Goal: Complete Application Form: Complete application form

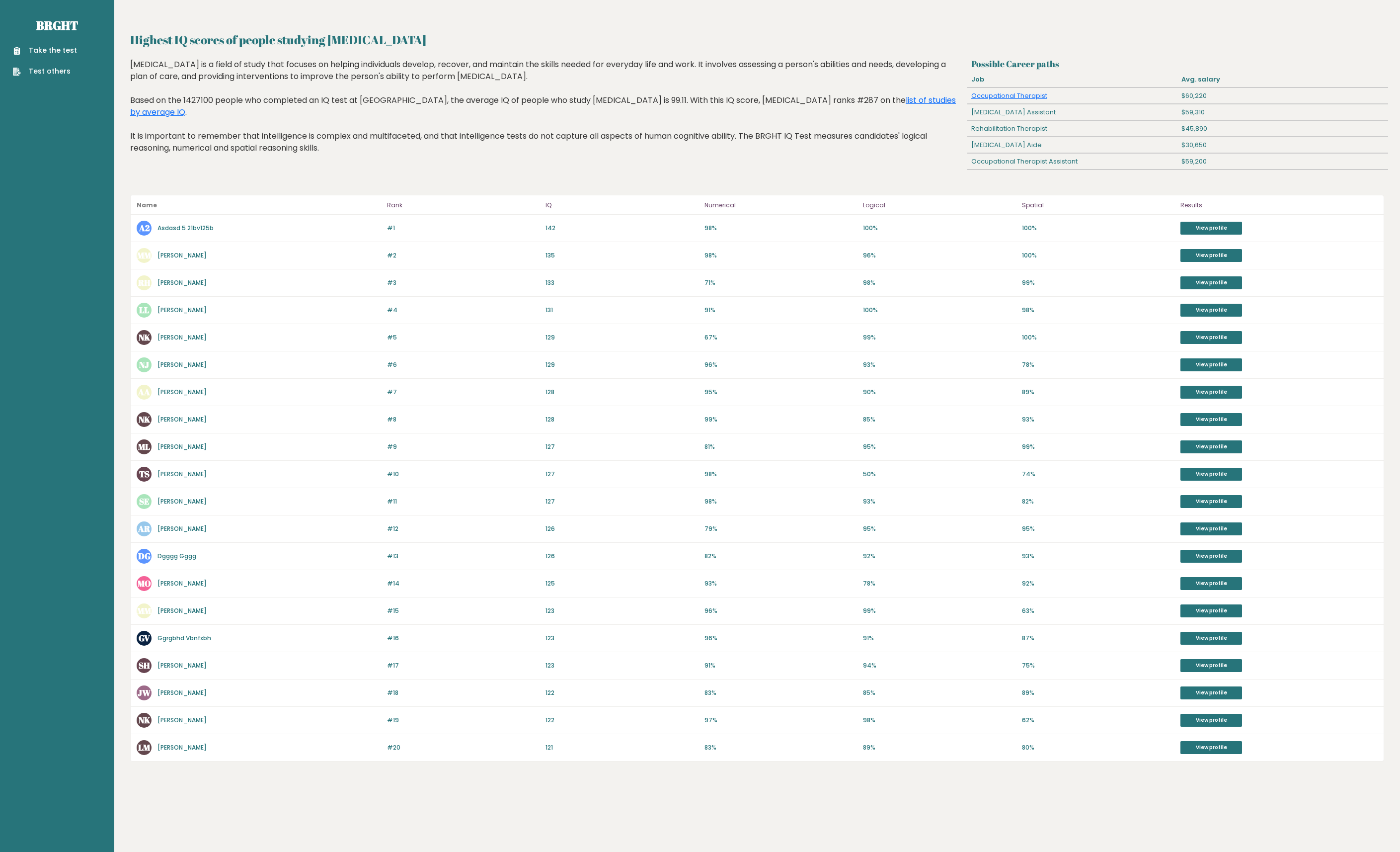
copy link "Nigger Kikemancer"
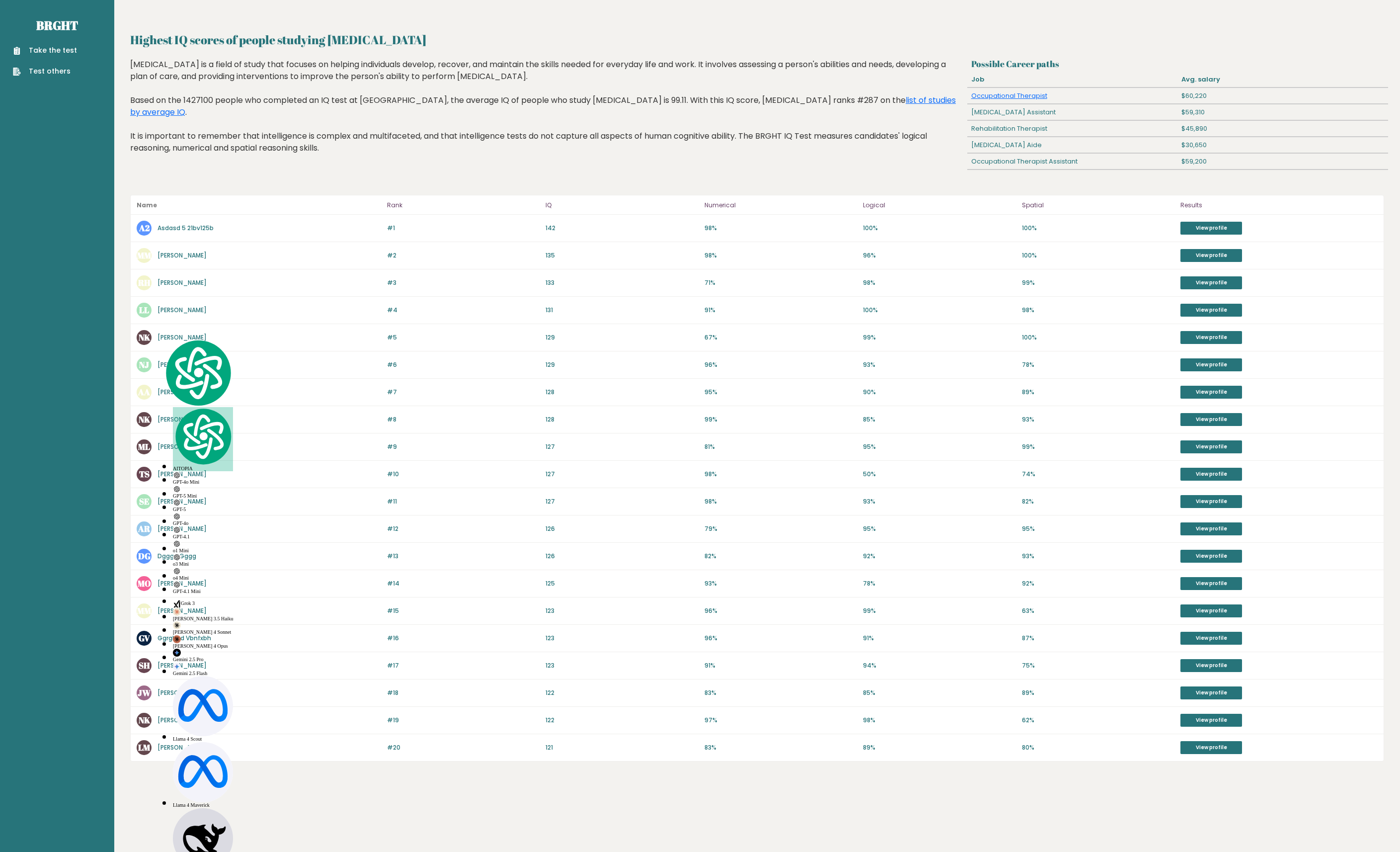
drag, startPoint x: 225, startPoint y: 342, endPoint x: 158, endPoint y: 333, distance: 67.6
type textarea "Nigger Kikemancer"
click at [158, 333] on div "NK Nigger Kikemancer" at bounding box center [258, 337] width 245 height 14
click at [268, 407] on div "#8 NK Nikolas Kollias 128 #8 128 99% 85% 93% View profile" at bounding box center [757, 419] width 1253 height 27
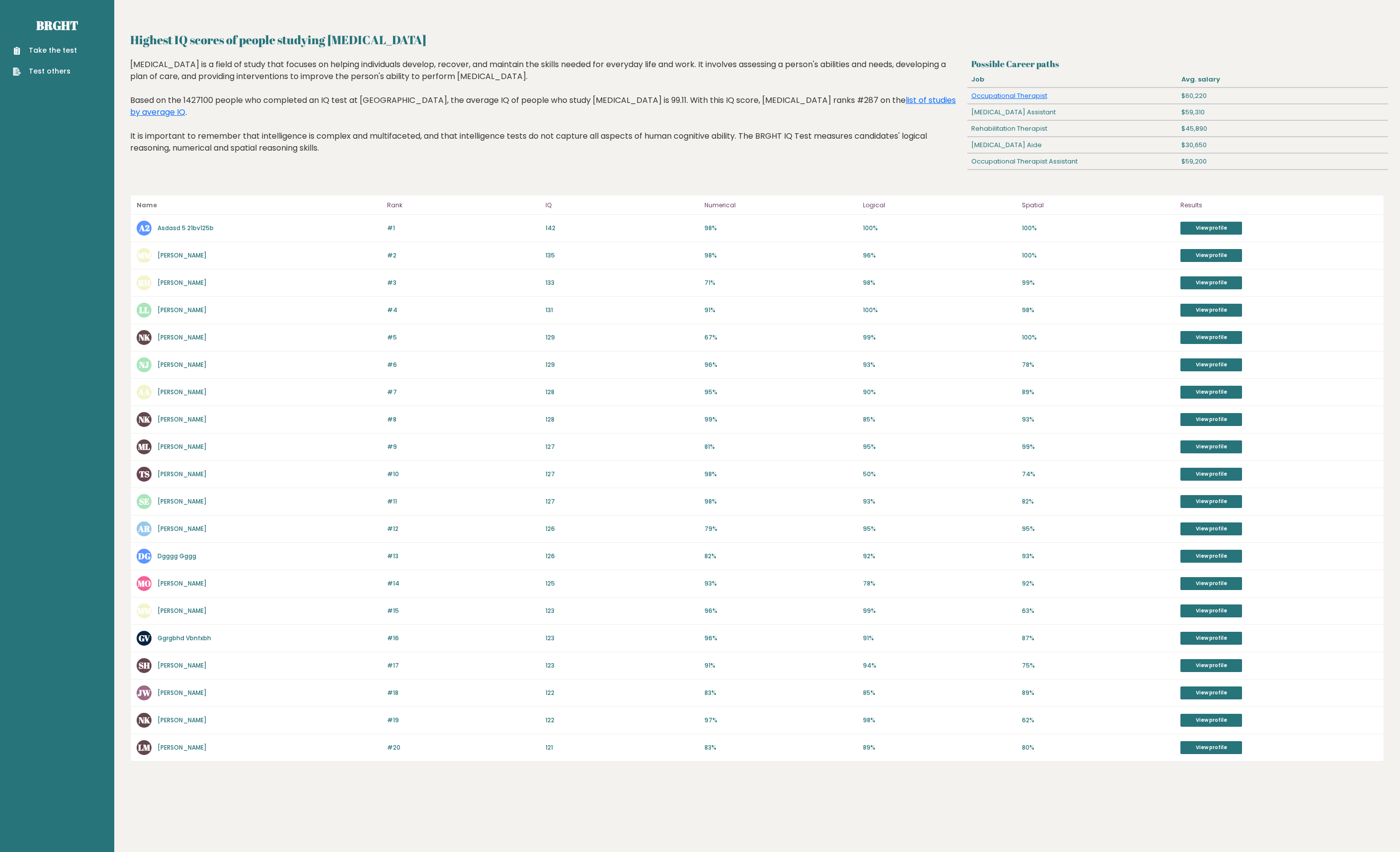
drag, startPoint x: 233, startPoint y: 612, endPoint x: 156, endPoint y: 613, distance: 77.0
click at [156, 613] on div "MM Marla Julline Manantan" at bounding box center [258, 611] width 245 height 14
copy link "Marla Julline Manantan"
click at [48, 43] on div "Take the test Test others" at bounding box center [57, 55] width 98 height 43
click at [51, 53] on link "Take the test" at bounding box center [44, 51] width 64 height 11
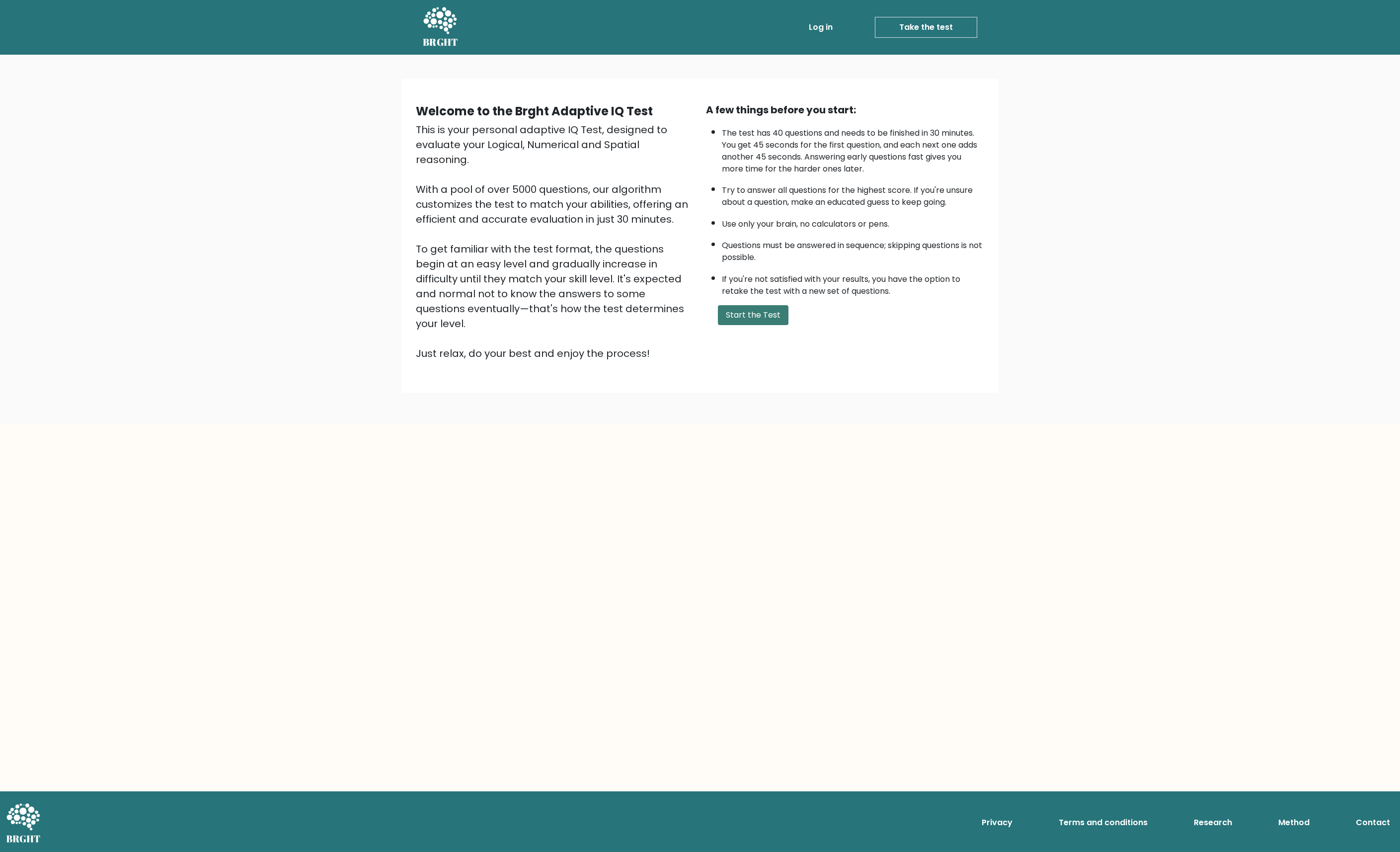
click at [760, 309] on button "Start the Test" at bounding box center [753, 315] width 70 height 20
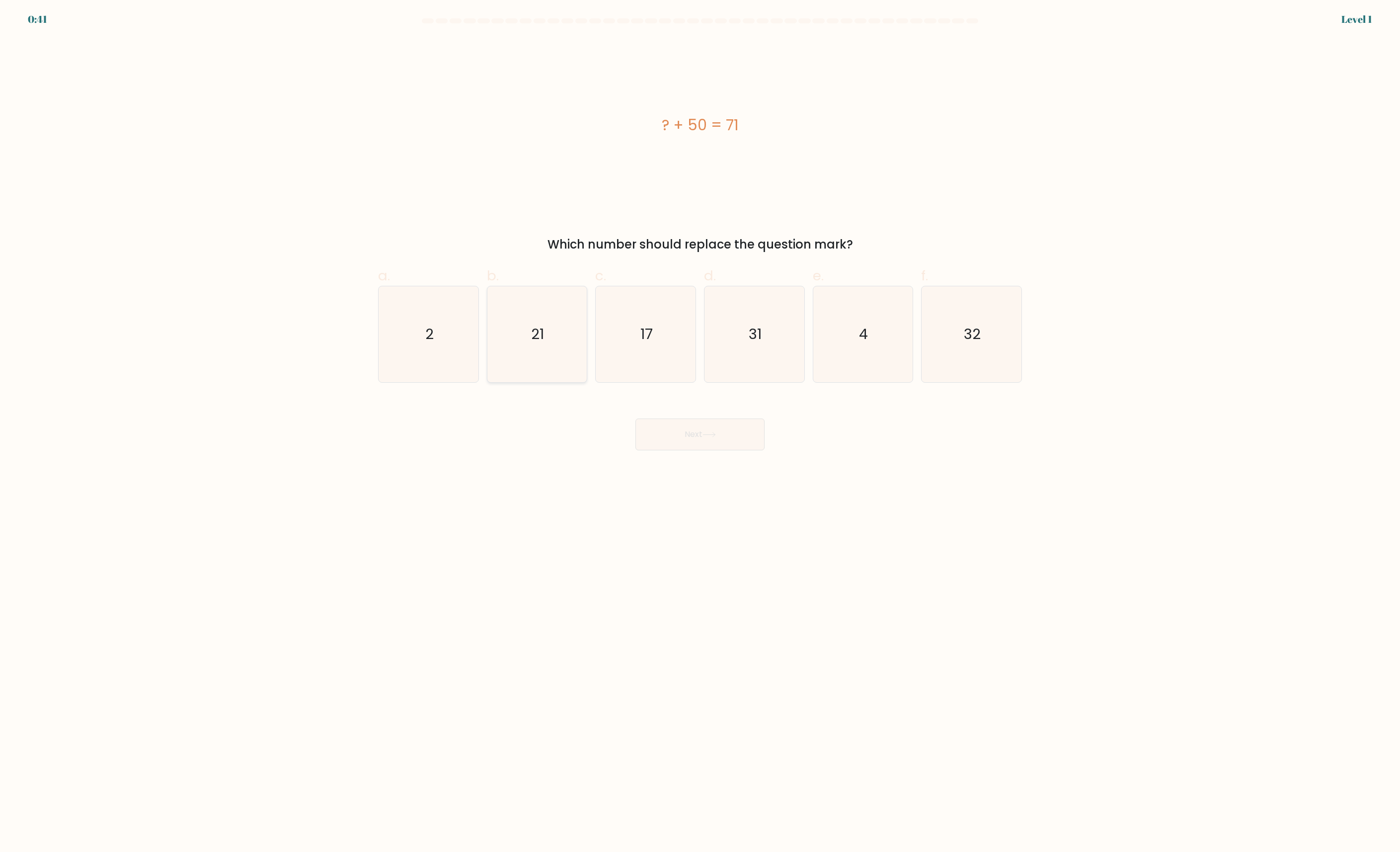
click at [546, 342] on icon "21" at bounding box center [537, 334] width 96 height 96
click at [700, 426] on input "b. 21" at bounding box center [700, 428] width 1 height 6
radio input "true"
click at [732, 445] on button "Next" at bounding box center [699, 434] width 129 height 32
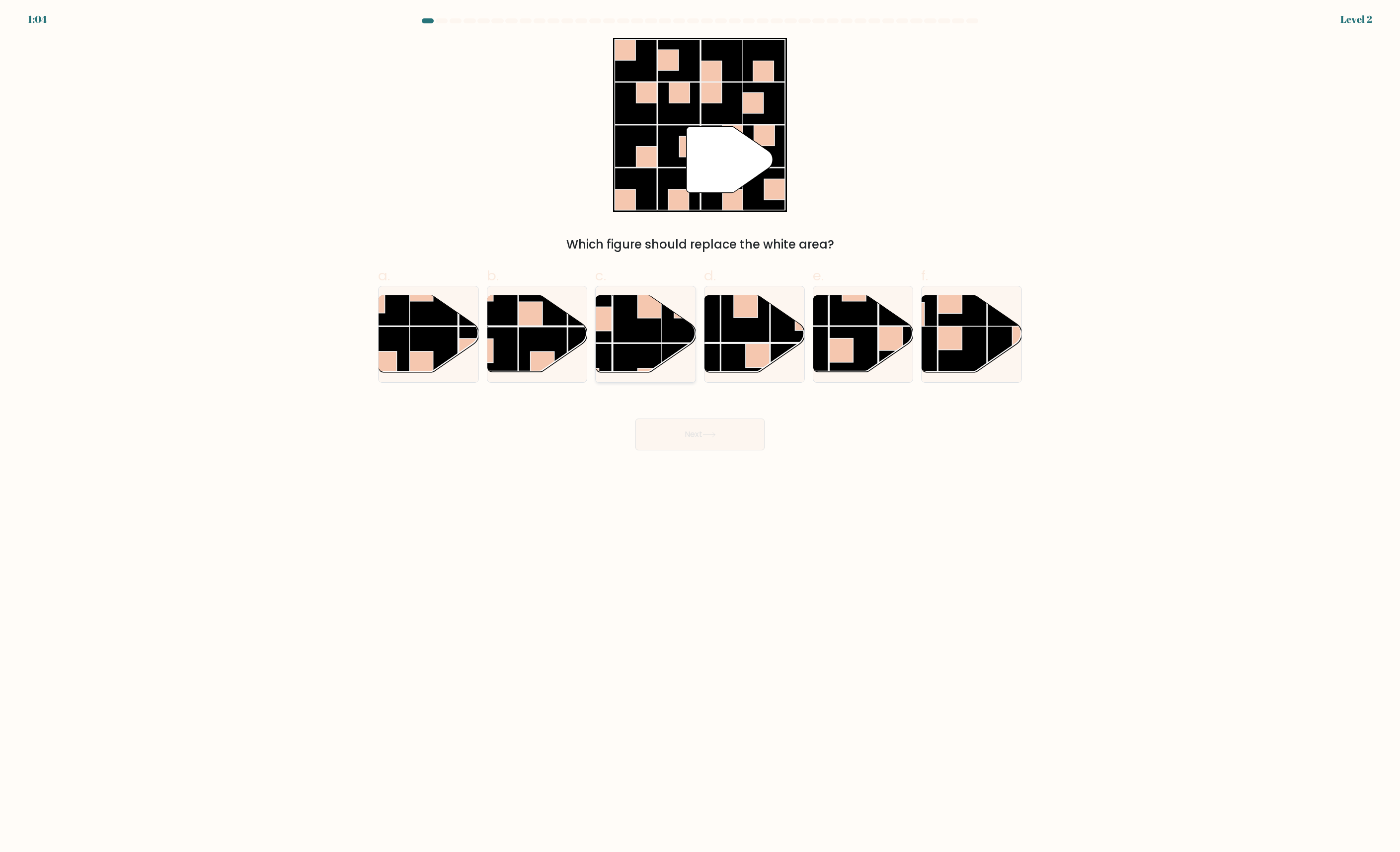
drag, startPoint x: 656, startPoint y: 325, endPoint x: 637, endPoint y: 328, distance: 19.2
click at [637, 328] on rect at bounding box center [638, 319] width 49 height 49
click at [700, 426] on input "c." at bounding box center [700, 428] width 1 height 6
radio input "true"
click at [637, 328] on rect at bounding box center [637, 318] width 48 height 48
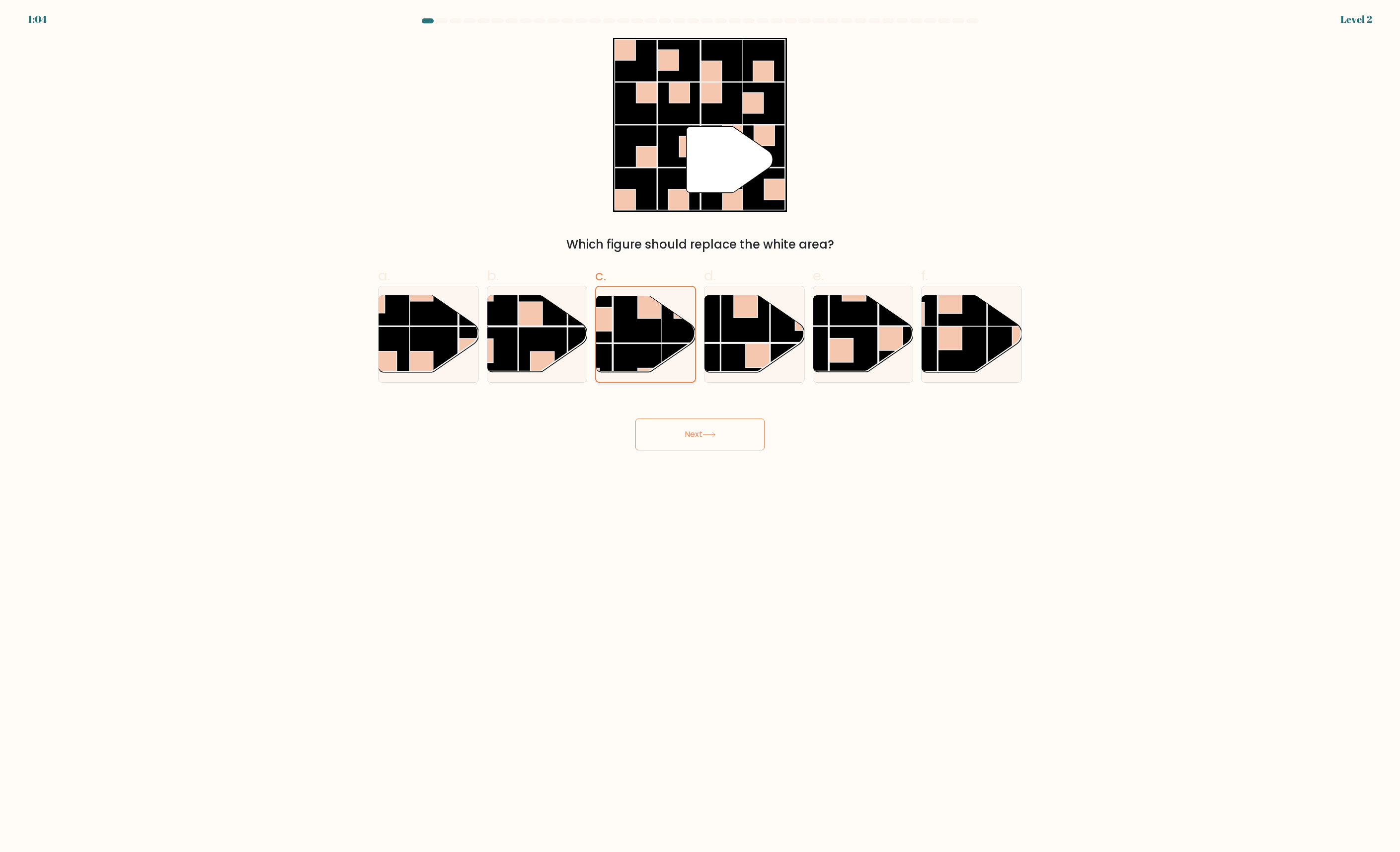
click at [700, 426] on input "c." at bounding box center [700, 428] width 1 height 6
click at [693, 427] on button "Next" at bounding box center [699, 434] width 129 height 32
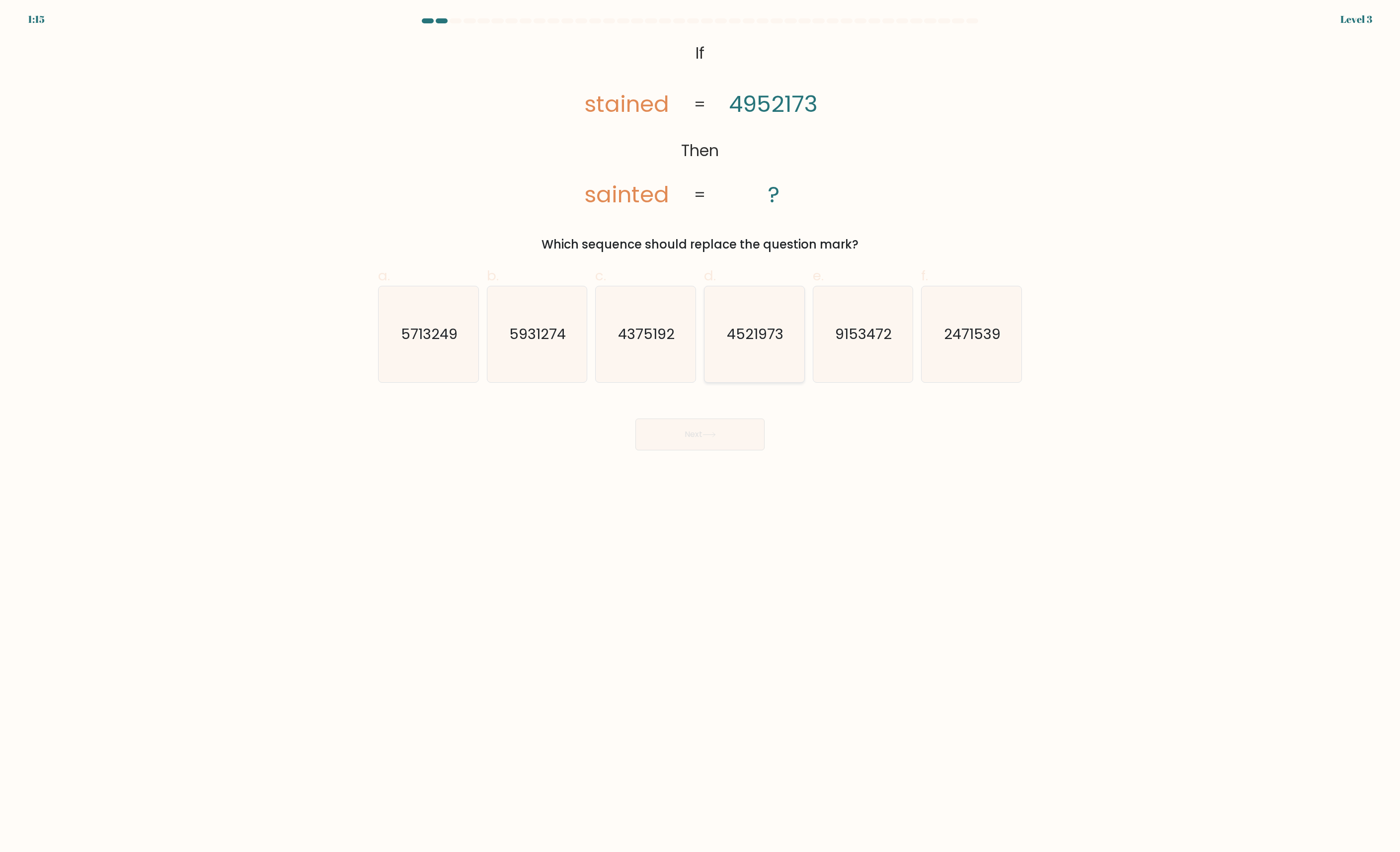
click at [758, 344] on icon "4521973" at bounding box center [754, 334] width 96 height 96
click at [700, 426] on input "d. 4521973" at bounding box center [700, 428] width 1 height 6
radio input "true"
click at [721, 435] on button "Next" at bounding box center [699, 434] width 129 height 32
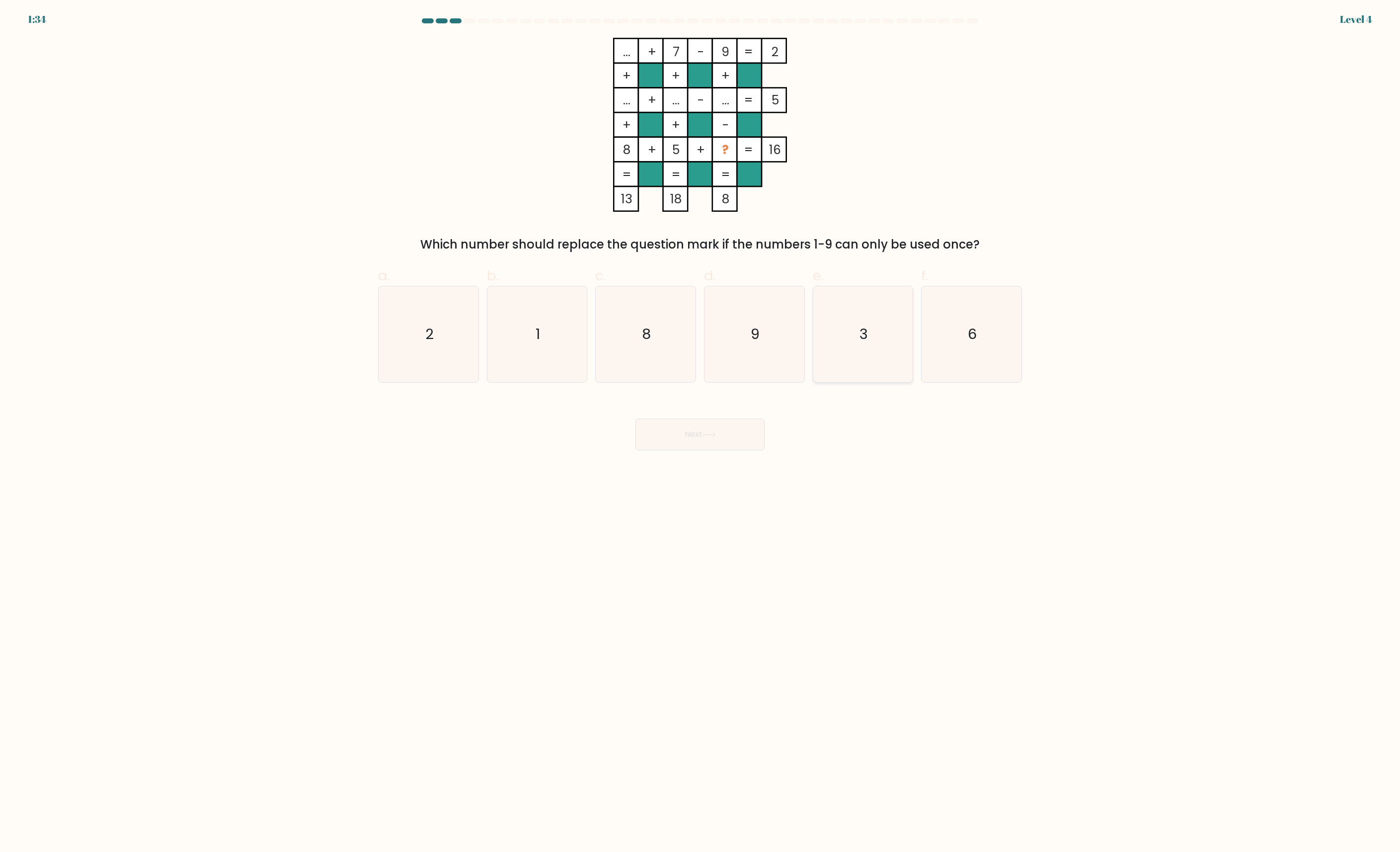
click at [874, 336] on icon "3" at bounding box center [863, 334] width 96 height 96
click at [700, 426] on input "e. 3" at bounding box center [700, 428] width 1 height 6
radio input "true"
click at [703, 432] on button "Next" at bounding box center [699, 434] width 129 height 32
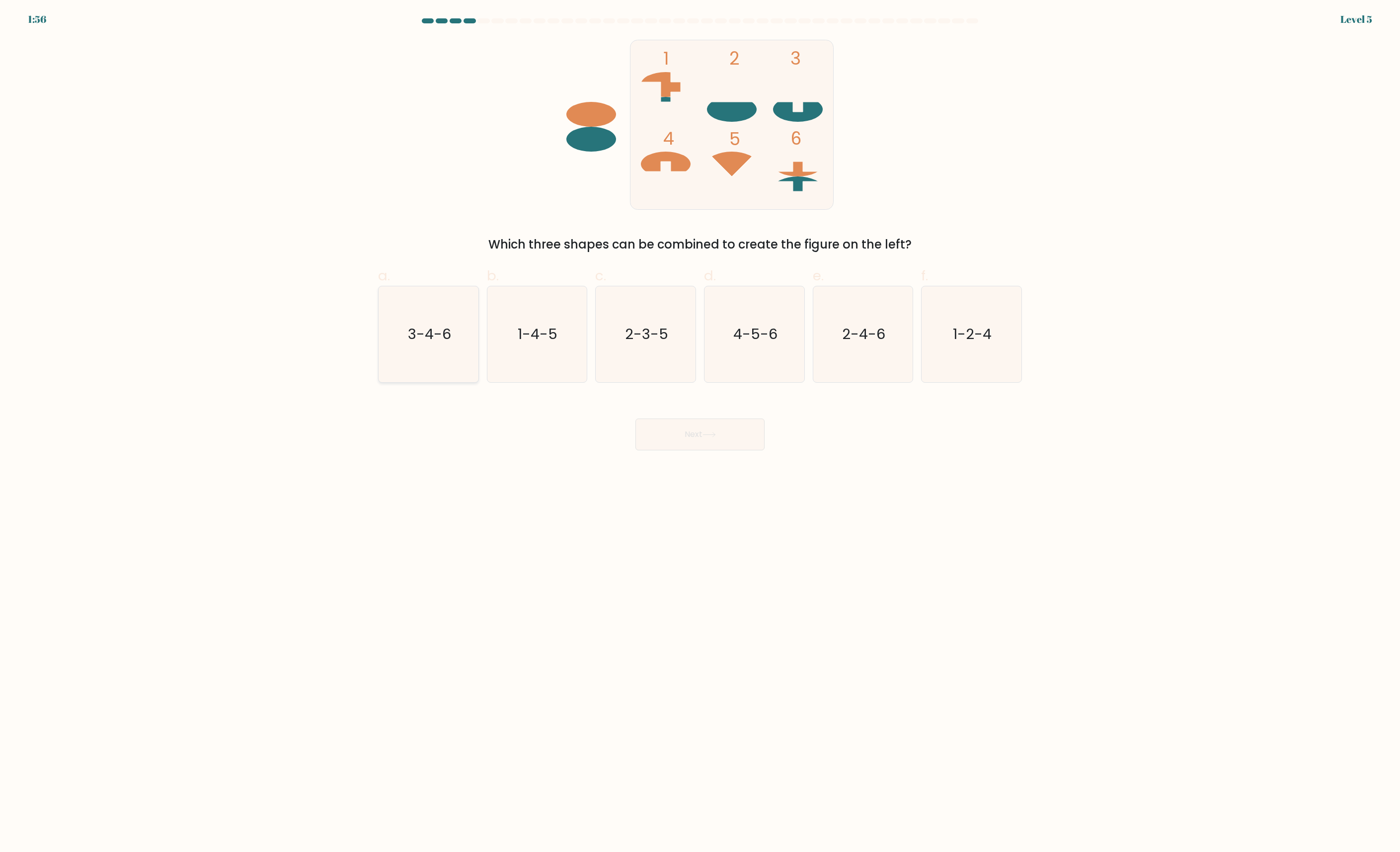
click at [412, 351] on icon "3-4-6" at bounding box center [428, 334] width 96 height 96
click at [700, 426] on input "a. 3-4-6" at bounding box center [700, 428] width 1 height 6
radio input "true"
click at [667, 442] on button "Next" at bounding box center [699, 434] width 129 height 32
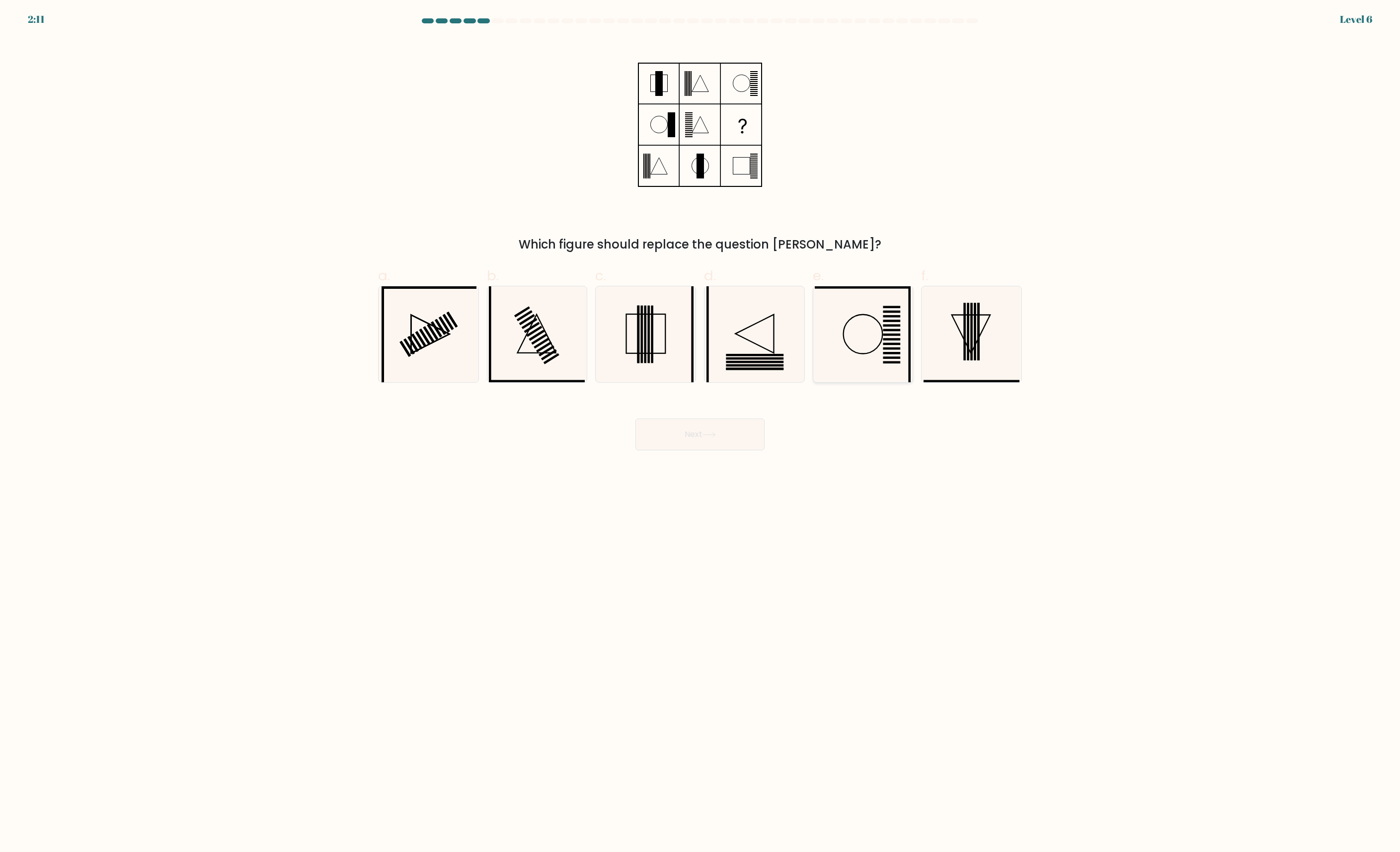
click at [862, 335] on icon at bounding box center [863, 334] width 96 height 96
click at [700, 426] on input "e." at bounding box center [700, 428] width 1 height 6
radio input "true"
click at [670, 351] on icon at bounding box center [646, 334] width 96 height 96
click at [700, 426] on input "c." at bounding box center [700, 428] width 1 height 6
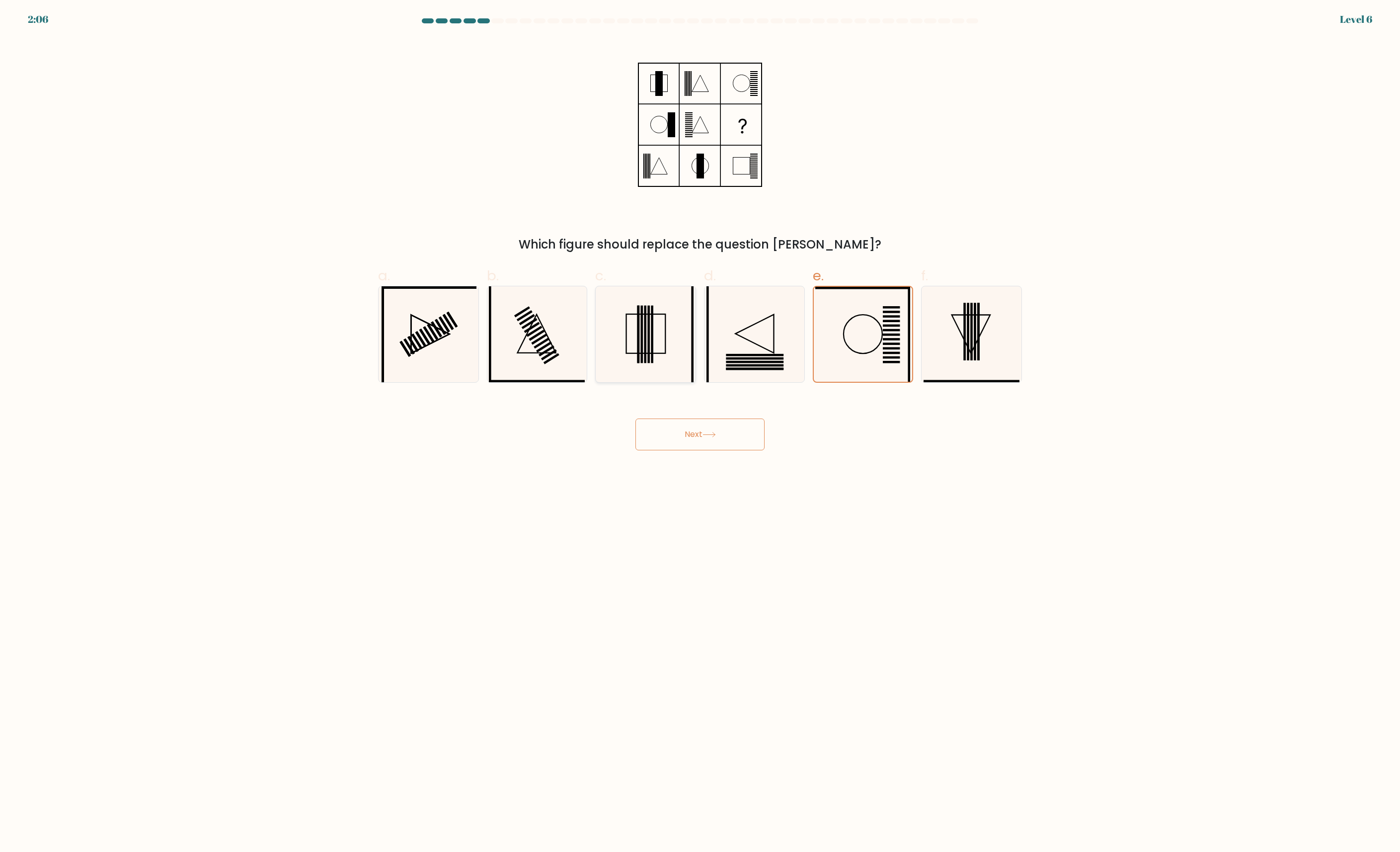
radio input "true"
click at [730, 438] on button "Next" at bounding box center [699, 434] width 129 height 32
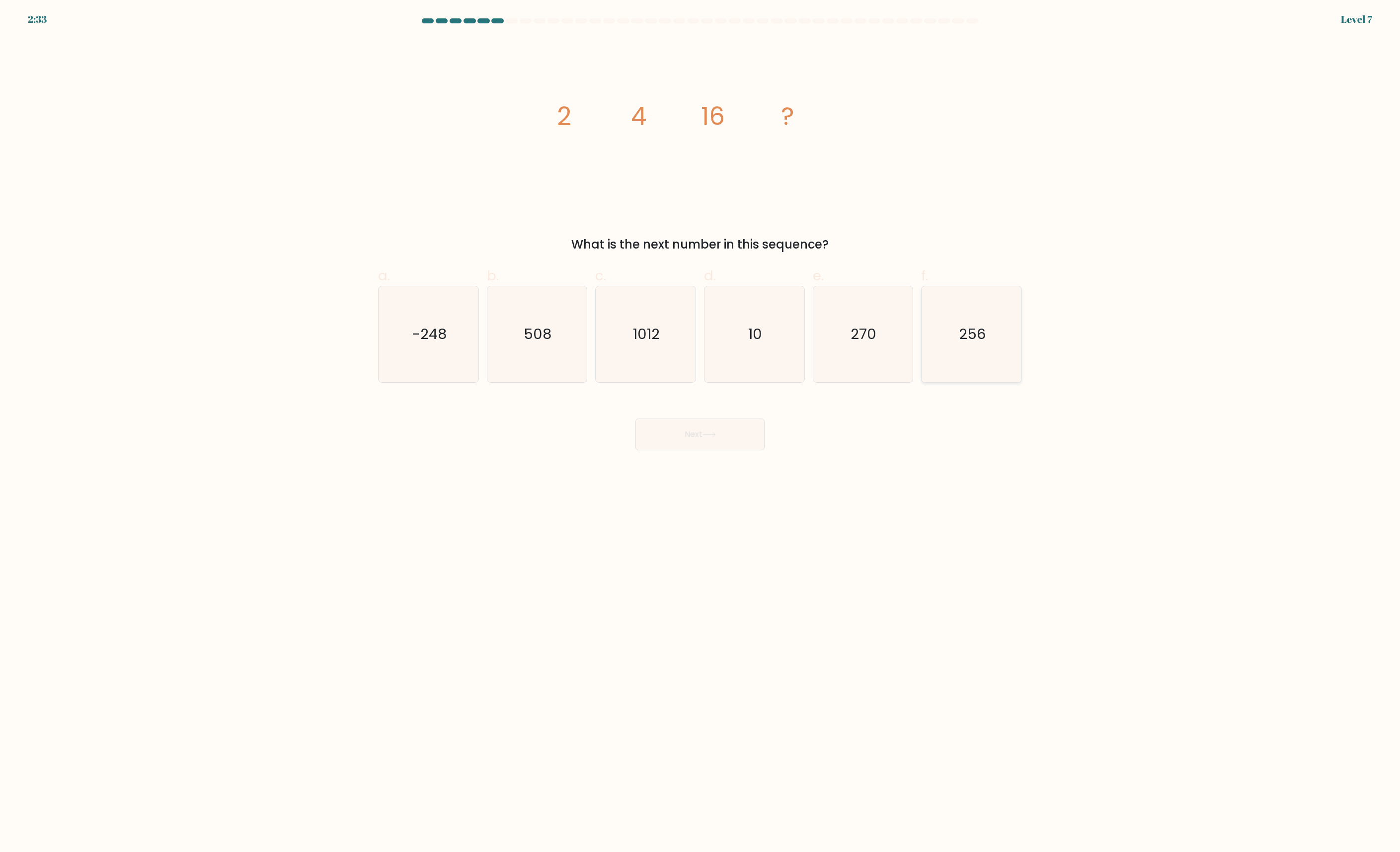
click at [954, 327] on icon "256" at bounding box center [971, 334] width 96 height 96
click at [700, 426] on input "f. 256" at bounding box center [700, 428] width 1 height 6
radio input "true"
click at [735, 437] on button "Next" at bounding box center [699, 434] width 129 height 32
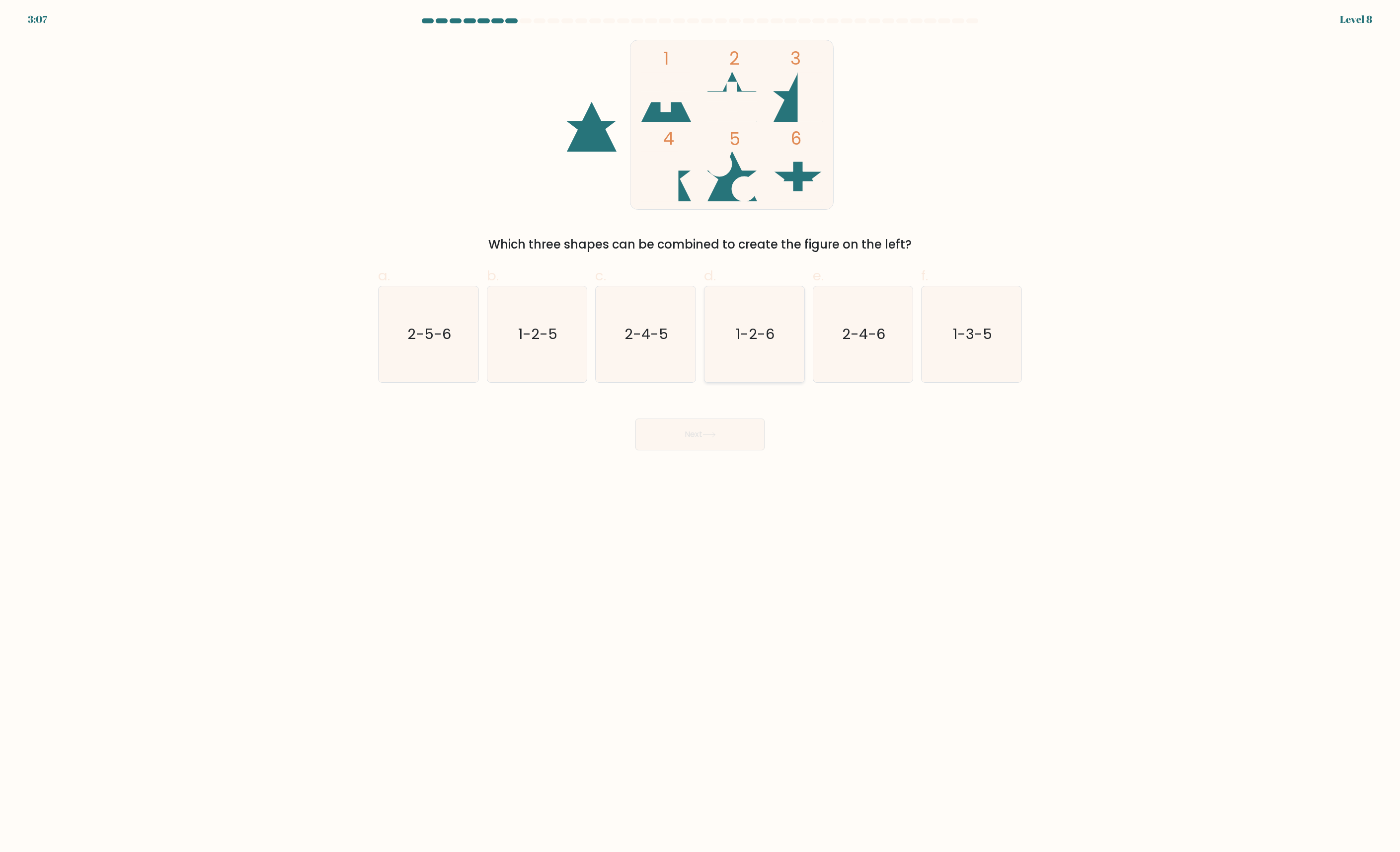
click at [723, 351] on icon "1-2-6" at bounding box center [754, 334] width 96 height 96
click at [700, 426] on input "d. 1-2-6" at bounding box center [700, 428] width 1 height 6
radio input "true"
click at [741, 422] on button "Next" at bounding box center [699, 434] width 129 height 32
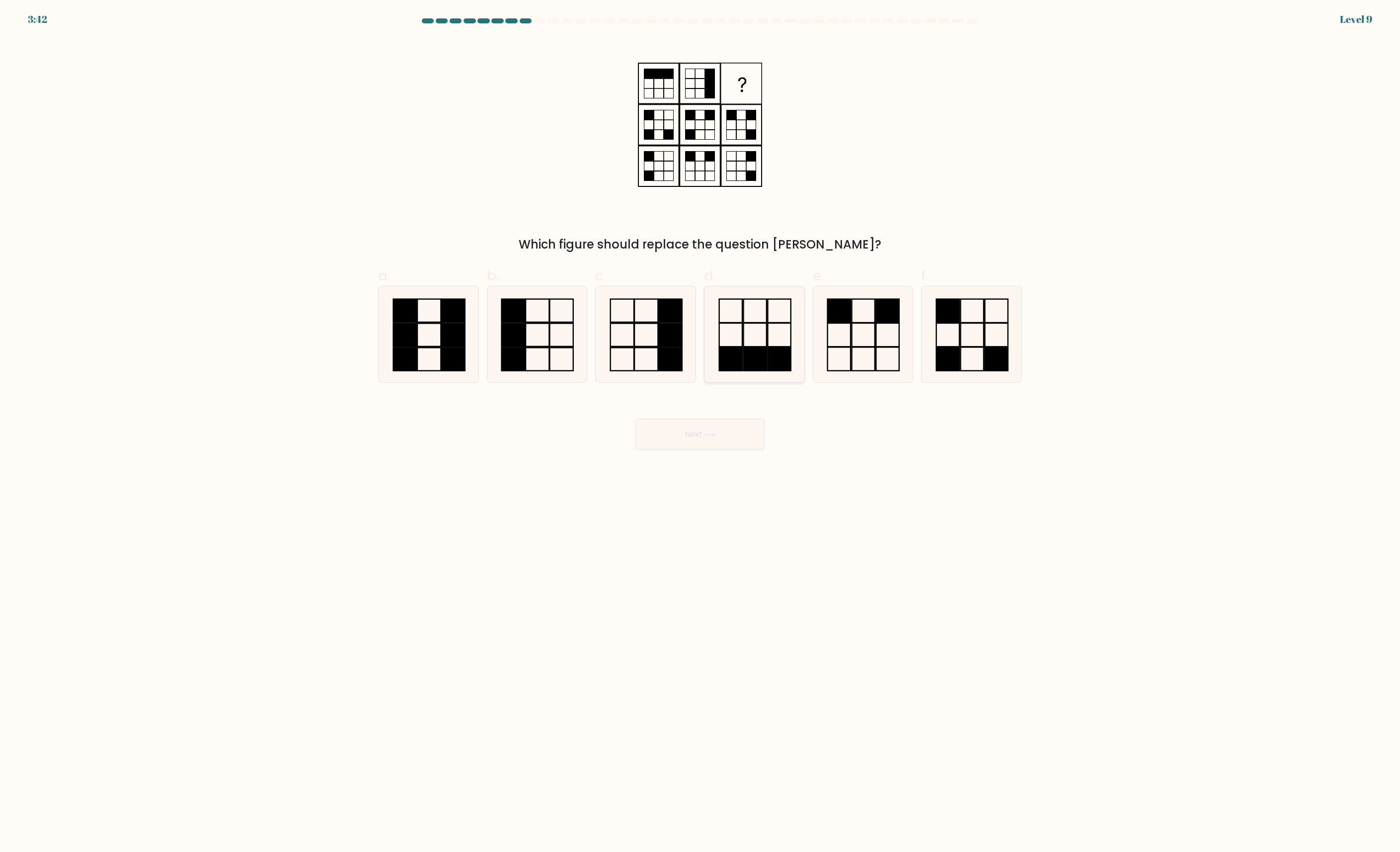
click at [763, 332] on icon at bounding box center [754, 334] width 96 height 96
click at [700, 426] on input "d." at bounding box center [700, 428] width 1 height 6
radio input "true"
click at [722, 437] on button "Next" at bounding box center [699, 434] width 129 height 32
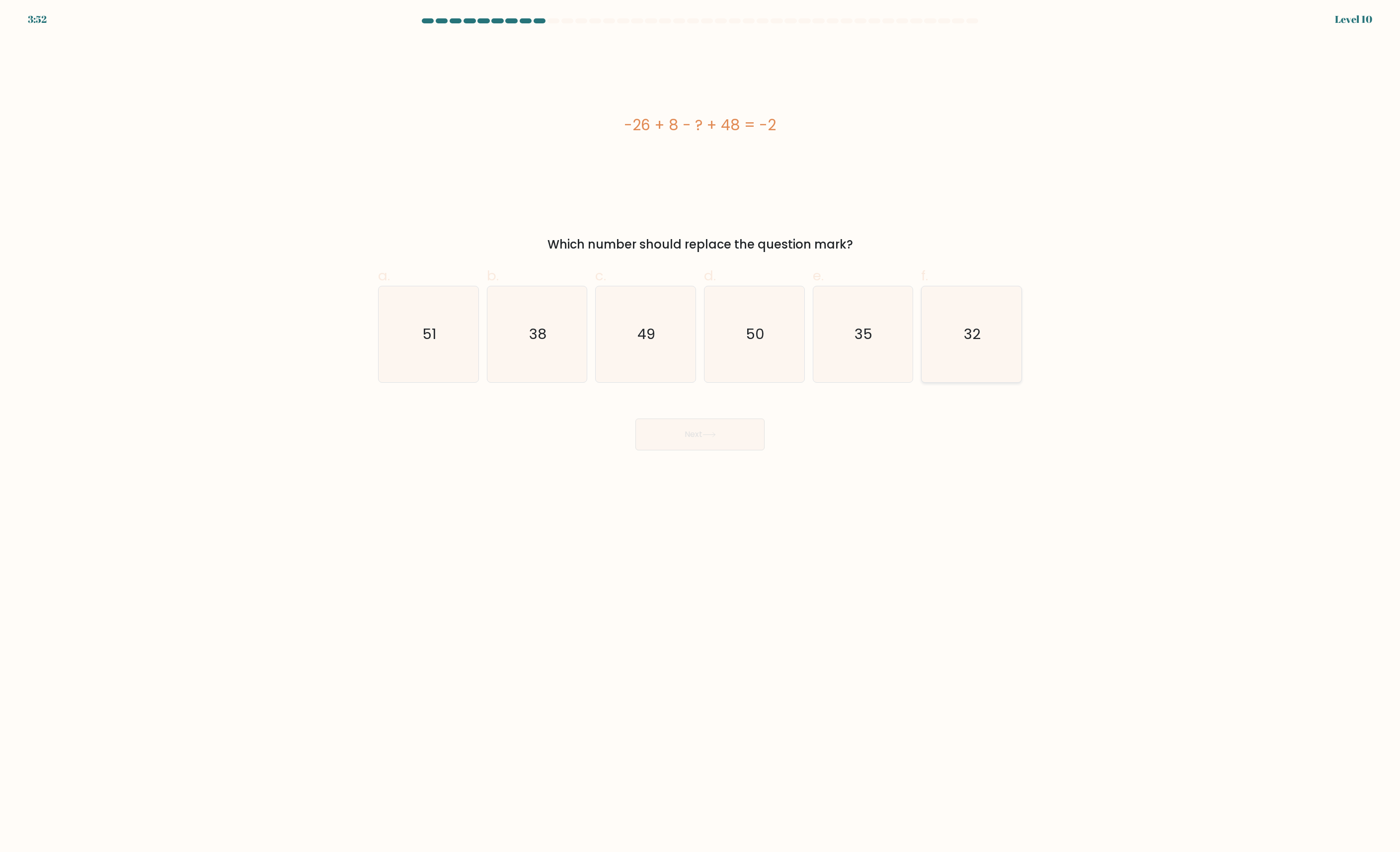
click at [964, 341] on icon "32" at bounding box center [971, 334] width 96 height 96
click at [700, 426] on input "f. 32" at bounding box center [700, 428] width 1 height 6
radio input "true"
click at [739, 430] on button "Next" at bounding box center [699, 434] width 129 height 32
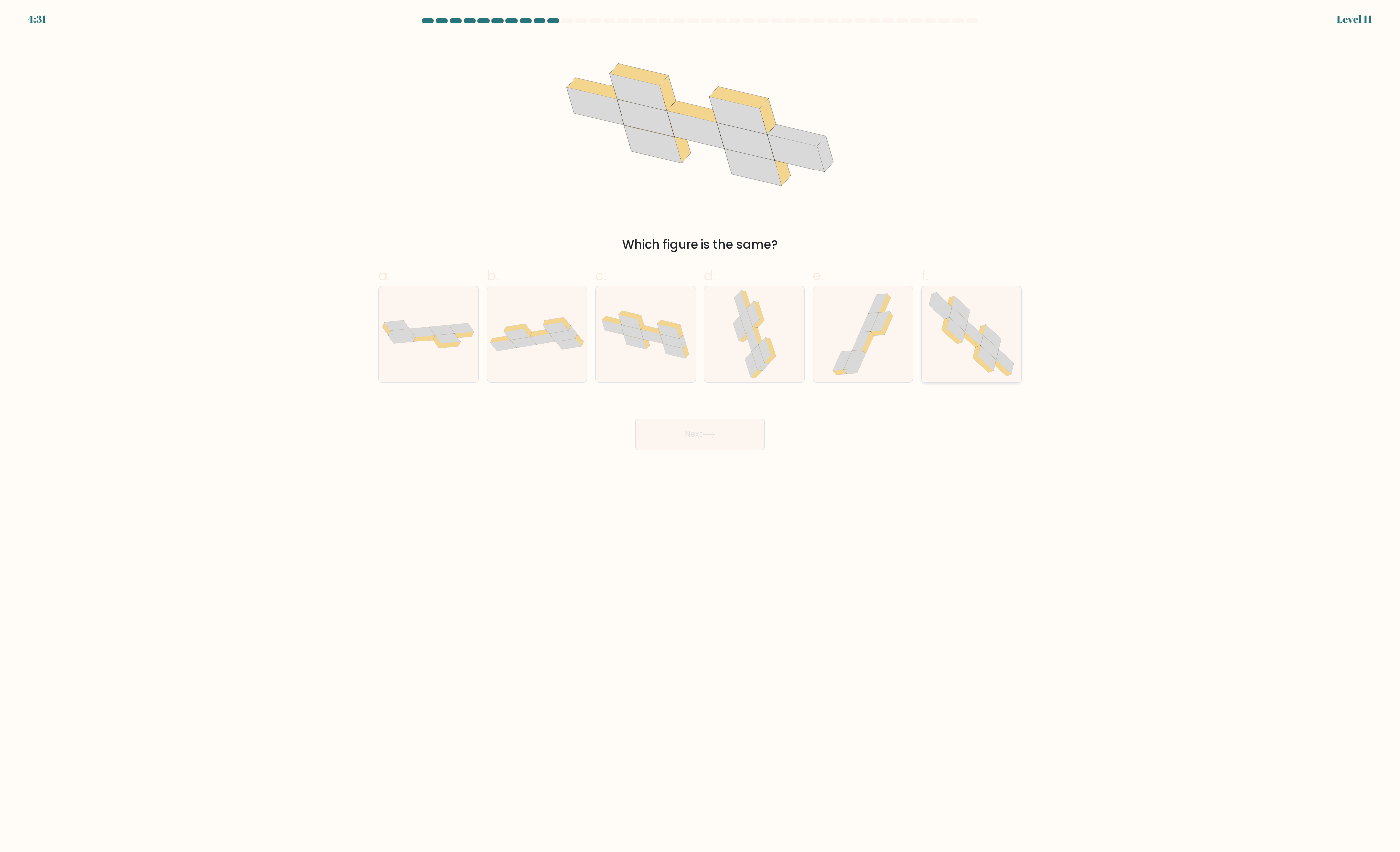
click at [1010, 323] on icon at bounding box center [971, 334] width 98 height 96
click at [700, 426] on input "f." at bounding box center [700, 428] width 1 height 6
radio input "true"
click at [714, 431] on button "Next" at bounding box center [699, 434] width 129 height 32
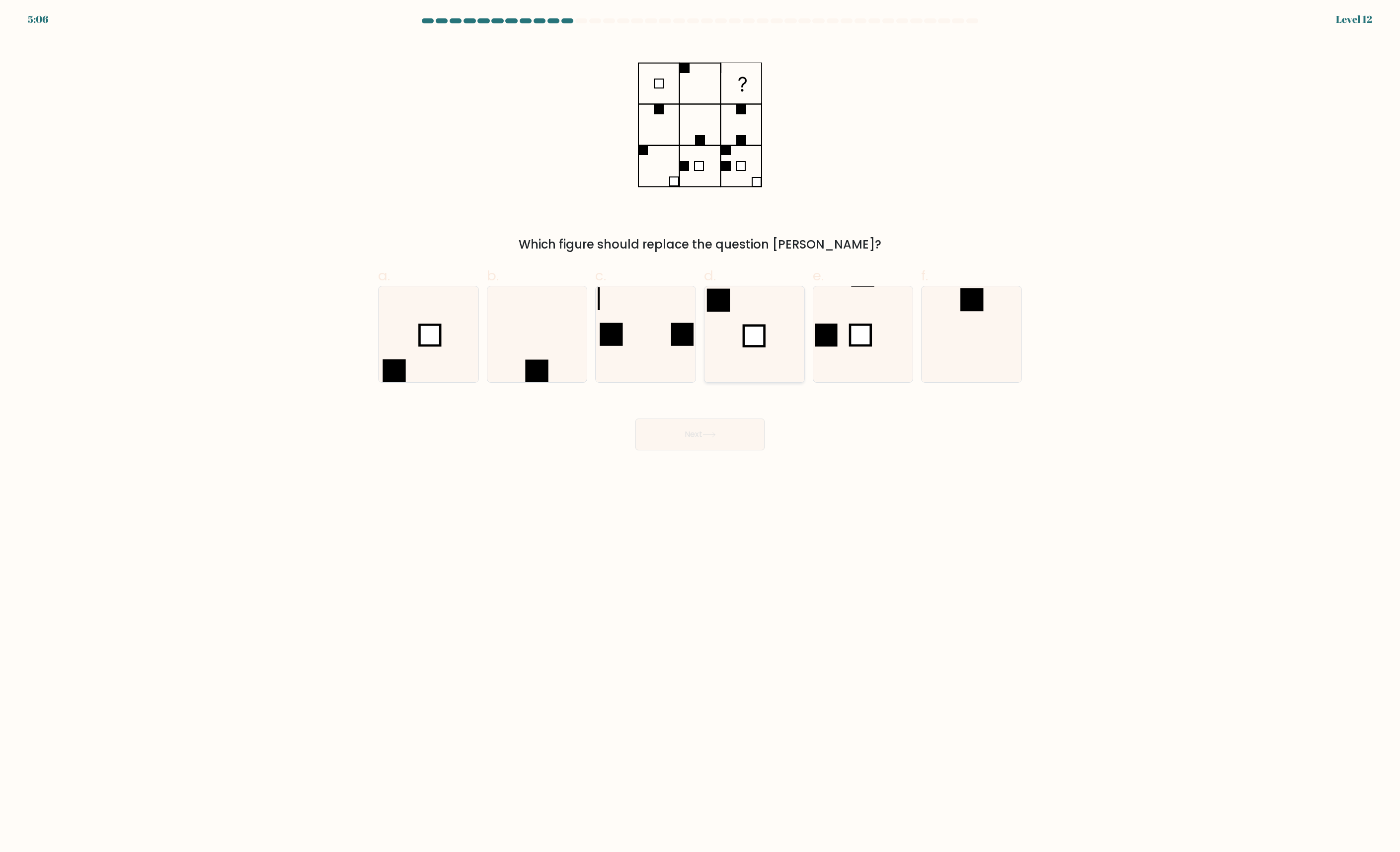
click at [739, 327] on icon at bounding box center [754, 334] width 96 height 96
click at [700, 426] on input "d." at bounding box center [700, 428] width 1 height 6
radio input "true"
click at [703, 426] on button "Next" at bounding box center [699, 434] width 129 height 32
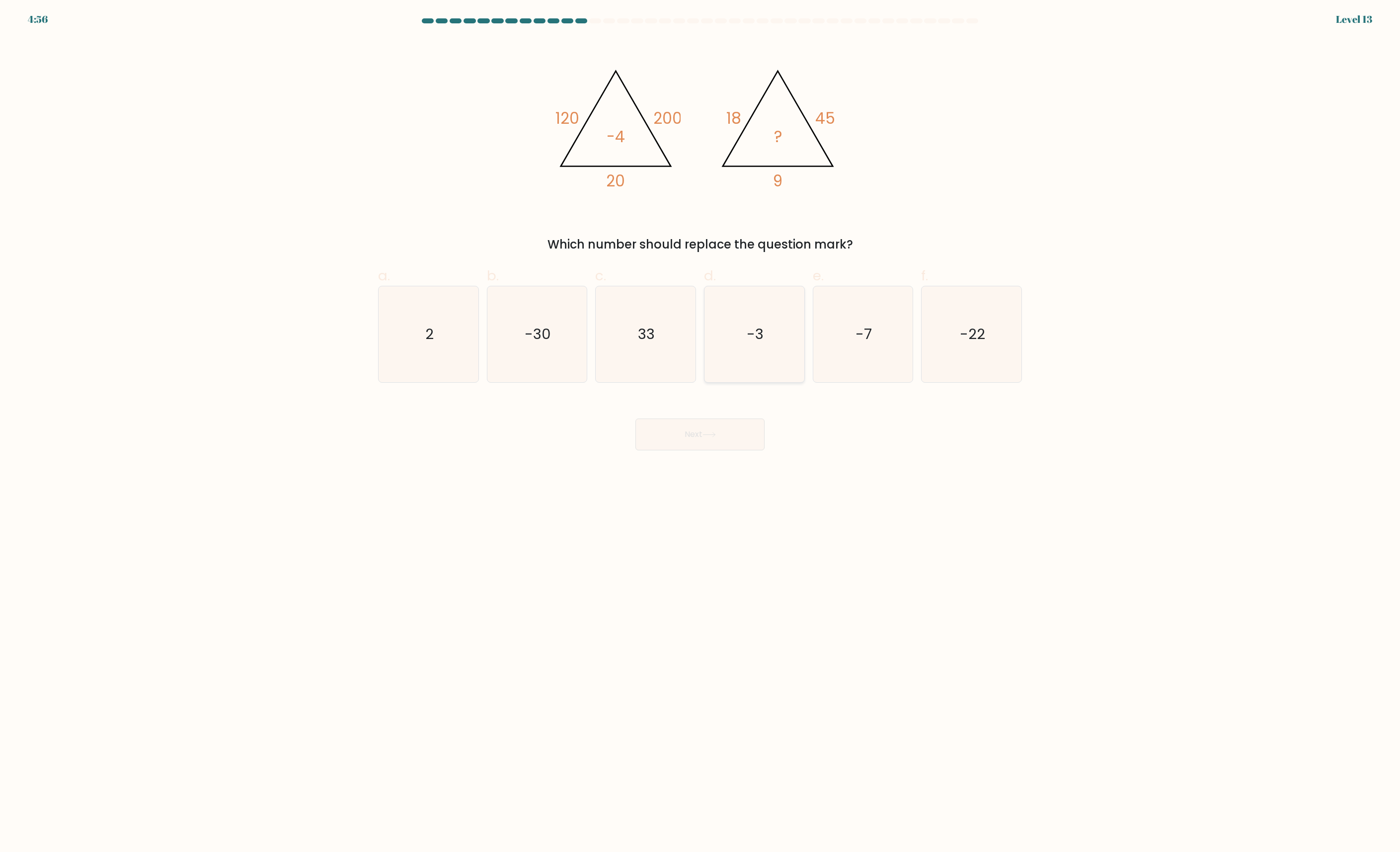
drag, startPoint x: 778, startPoint y: 267, endPoint x: 772, endPoint y: 297, distance: 30.6
click at [778, 267] on label "d. -3" at bounding box center [754, 324] width 101 height 117
click at [700, 426] on input "d. -3" at bounding box center [700, 428] width 1 height 6
radio input "true"
click at [747, 426] on button "Next" at bounding box center [699, 434] width 129 height 32
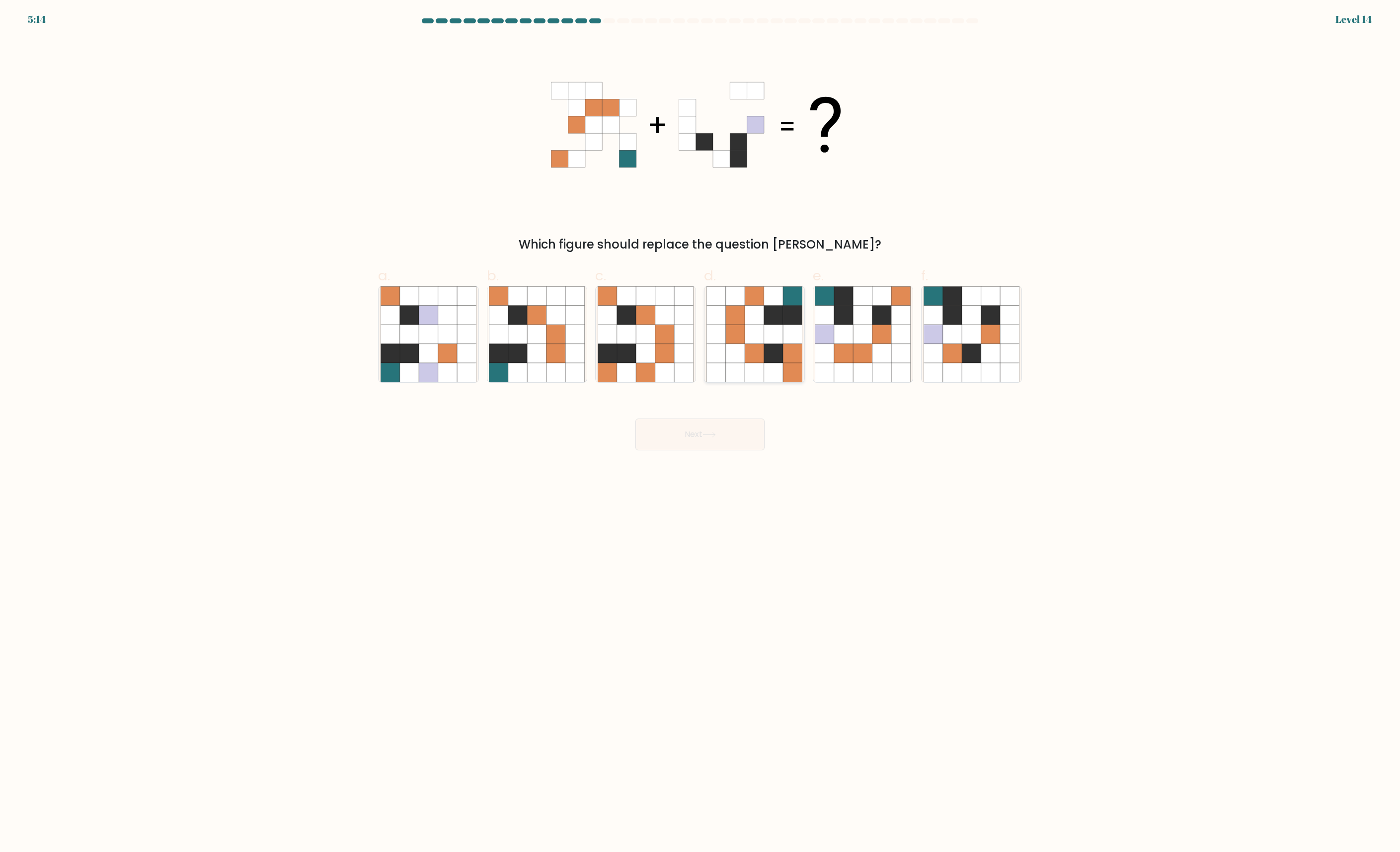
click at [769, 335] on icon at bounding box center [773, 334] width 19 height 19
click at [700, 426] on input "d." at bounding box center [700, 428] width 1 height 6
radio input "true"
click at [869, 361] on icon at bounding box center [863, 353] width 19 height 19
click at [700, 426] on input "e." at bounding box center [700, 428] width 1 height 6
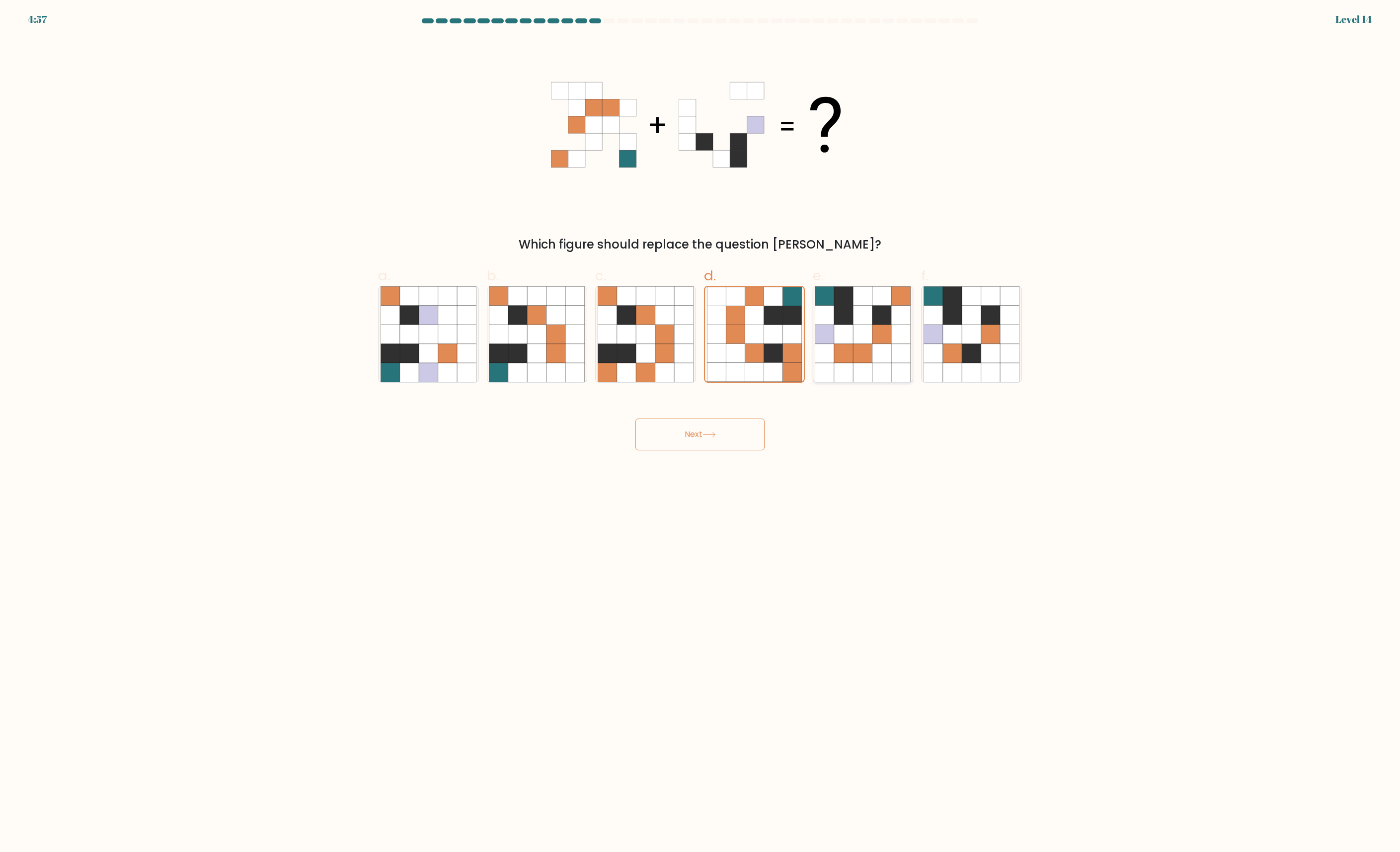
radio input "true"
click at [740, 435] on button "Next" at bounding box center [699, 434] width 129 height 32
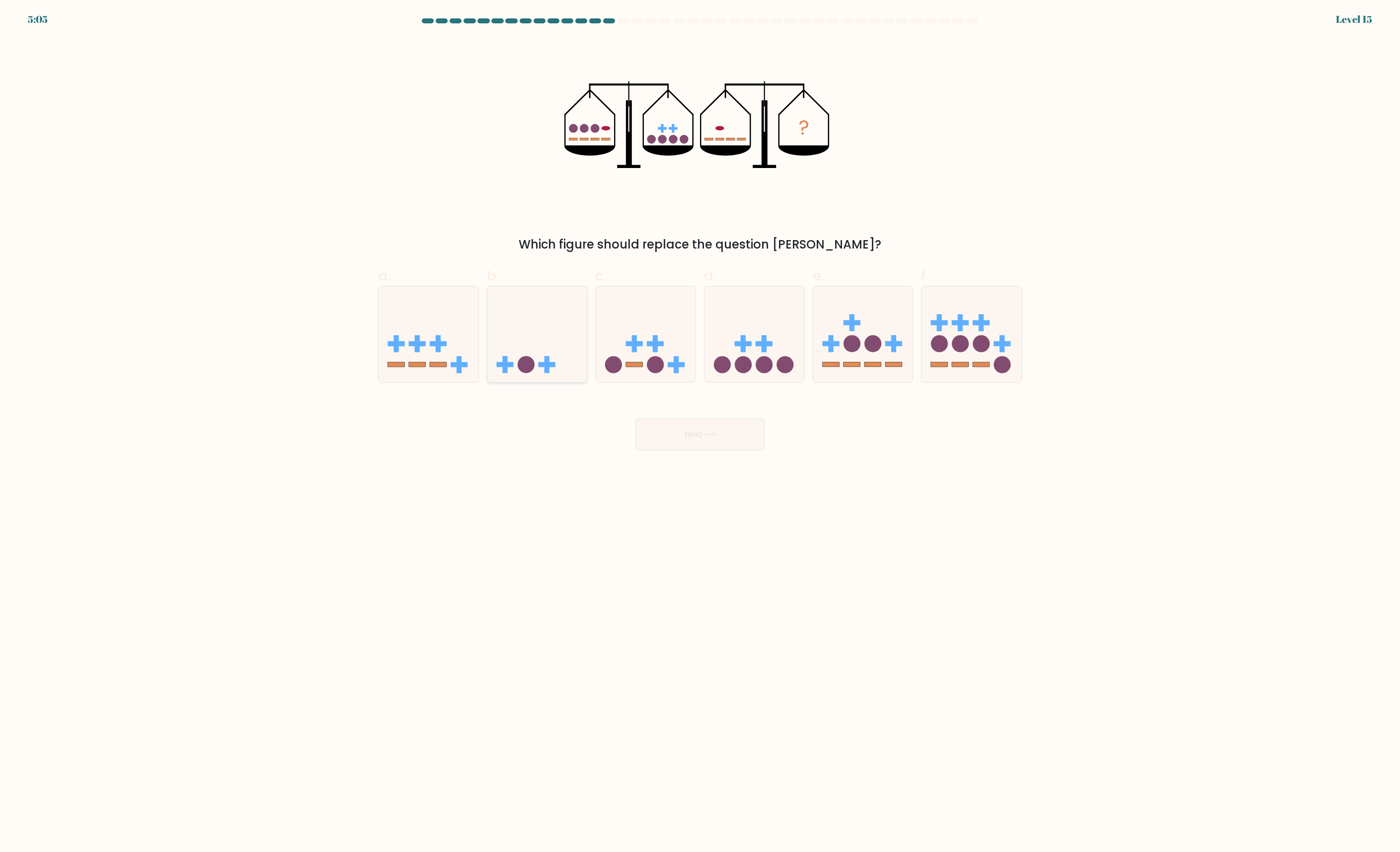
click at [538, 346] on icon at bounding box center [537, 333] width 100 height 82
click at [700, 426] on input "b." at bounding box center [700, 428] width 1 height 6
radio input "true"
click at [727, 432] on button "Next" at bounding box center [699, 434] width 129 height 32
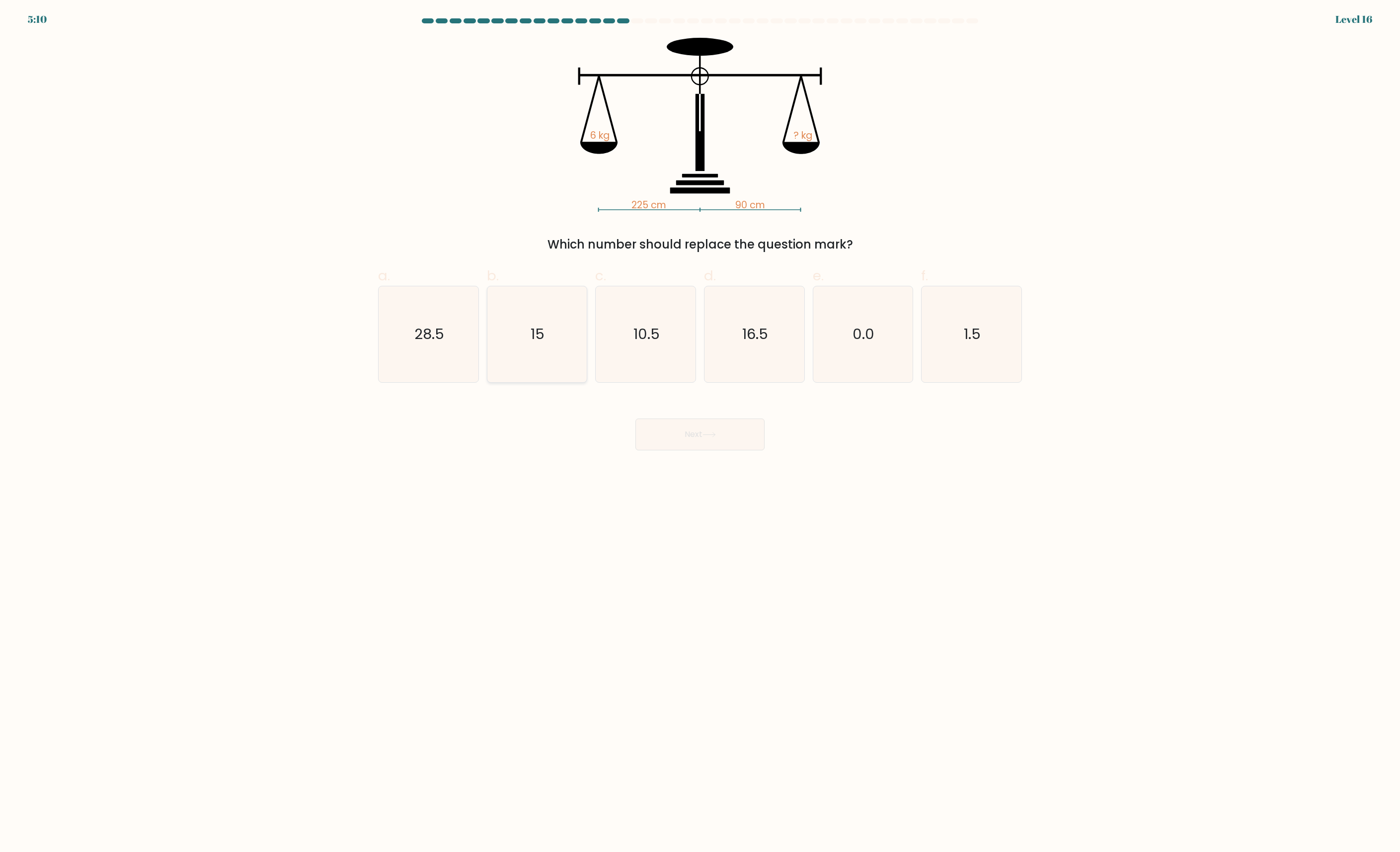
click at [545, 328] on icon "15" at bounding box center [537, 334] width 96 height 96
click at [700, 426] on input "b. 15" at bounding box center [700, 428] width 1 height 6
radio input "true"
click at [714, 437] on button "Next" at bounding box center [699, 434] width 129 height 32
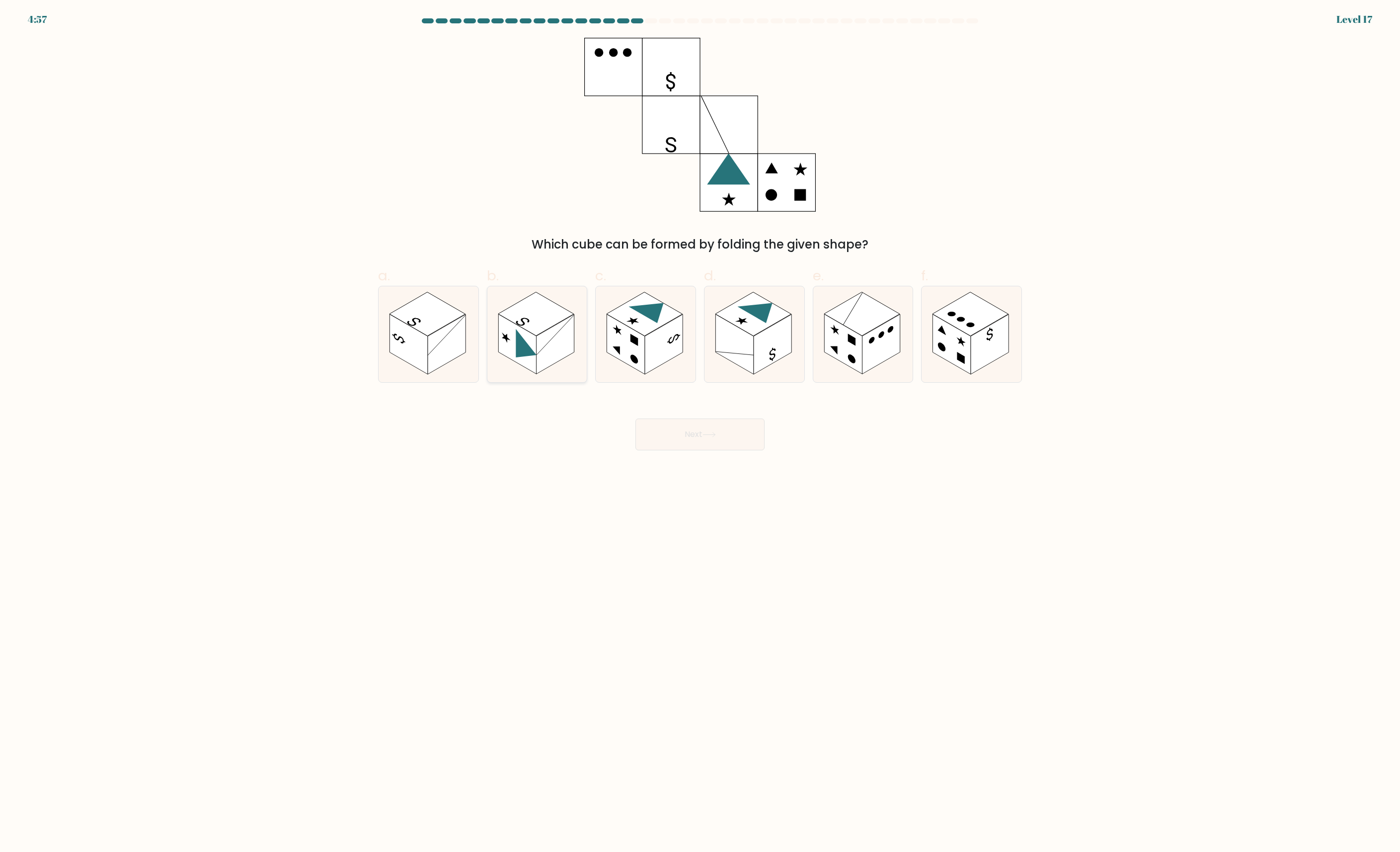
click at [546, 351] on rect at bounding box center [555, 344] width 38 height 61
click at [700, 426] on input "b." at bounding box center [700, 428] width 1 height 6
radio input "true"
click at [709, 437] on icon at bounding box center [709, 435] width 14 height 5
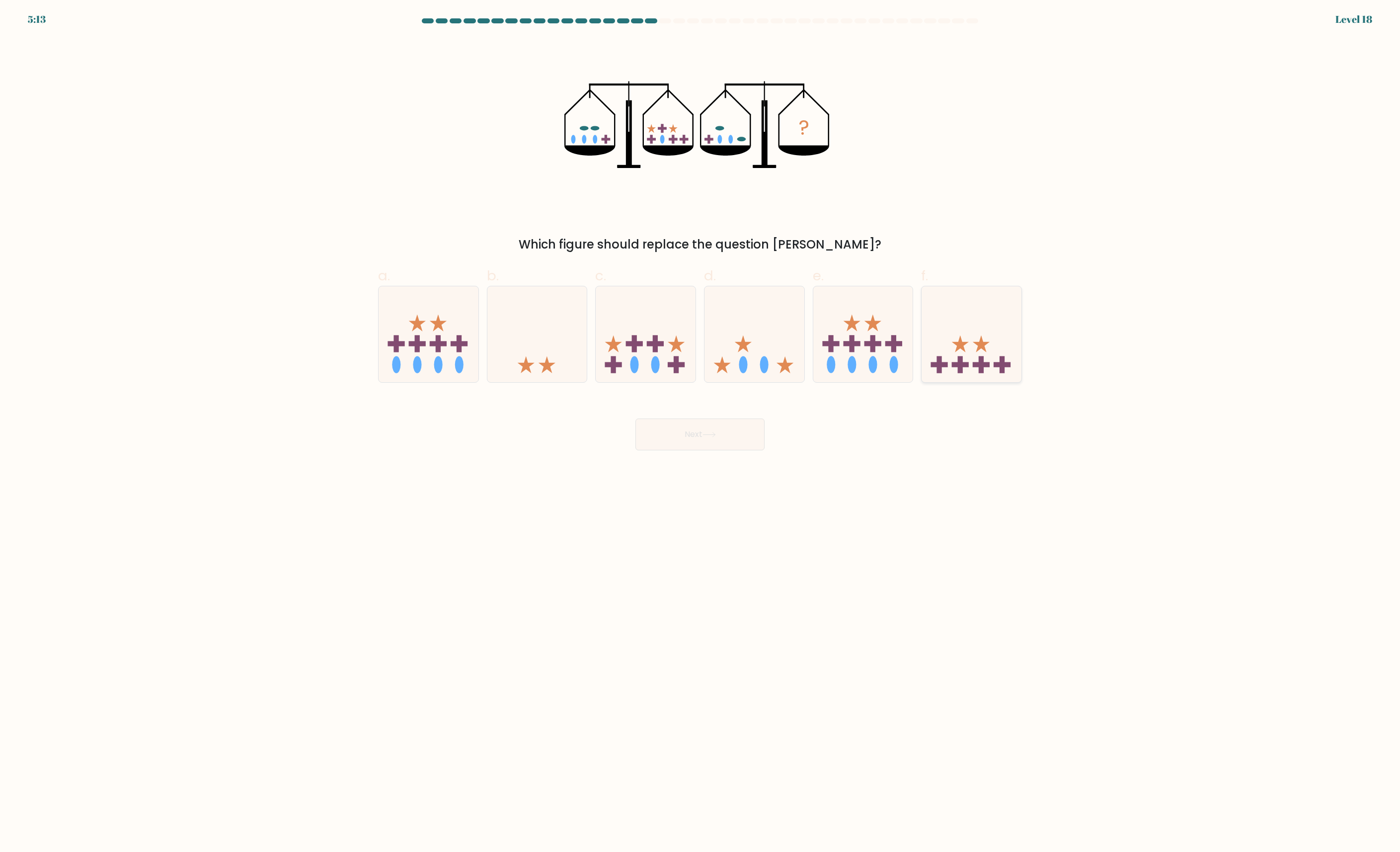
click at [970, 353] on icon at bounding box center [971, 333] width 100 height 82
click at [700, 426] on input "f." at bounding box center [700, 428] width 1 height 6
radio input "true"
click at [705, 431] on button "Next" at bounding box center [699, 434] width 129 height 32
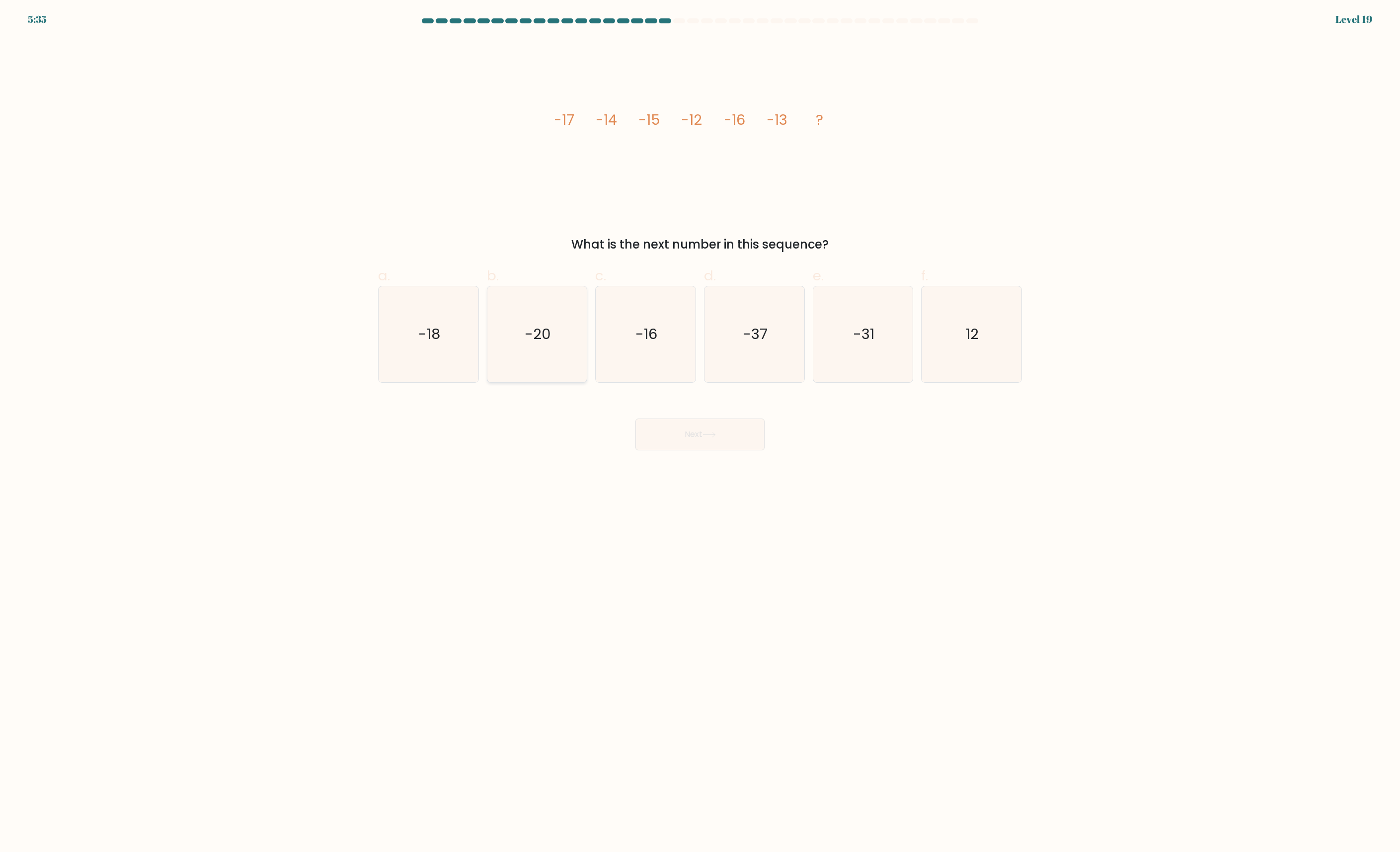
drag, startPoint x: 551, startPoint y: 330, endPoint x: 583, endPoint y: 334, distance: 32.2
click at [554, 330] on icon "-20" at bounding box center [537, 334] width 96 height 96
click at [700, 426] on input "b. -20" at bounding box center [700, 428] width 1 height 6
radio input "true"
click at [700, 437] on button "Next" at bounding box center [699, 434] width 129 height 32
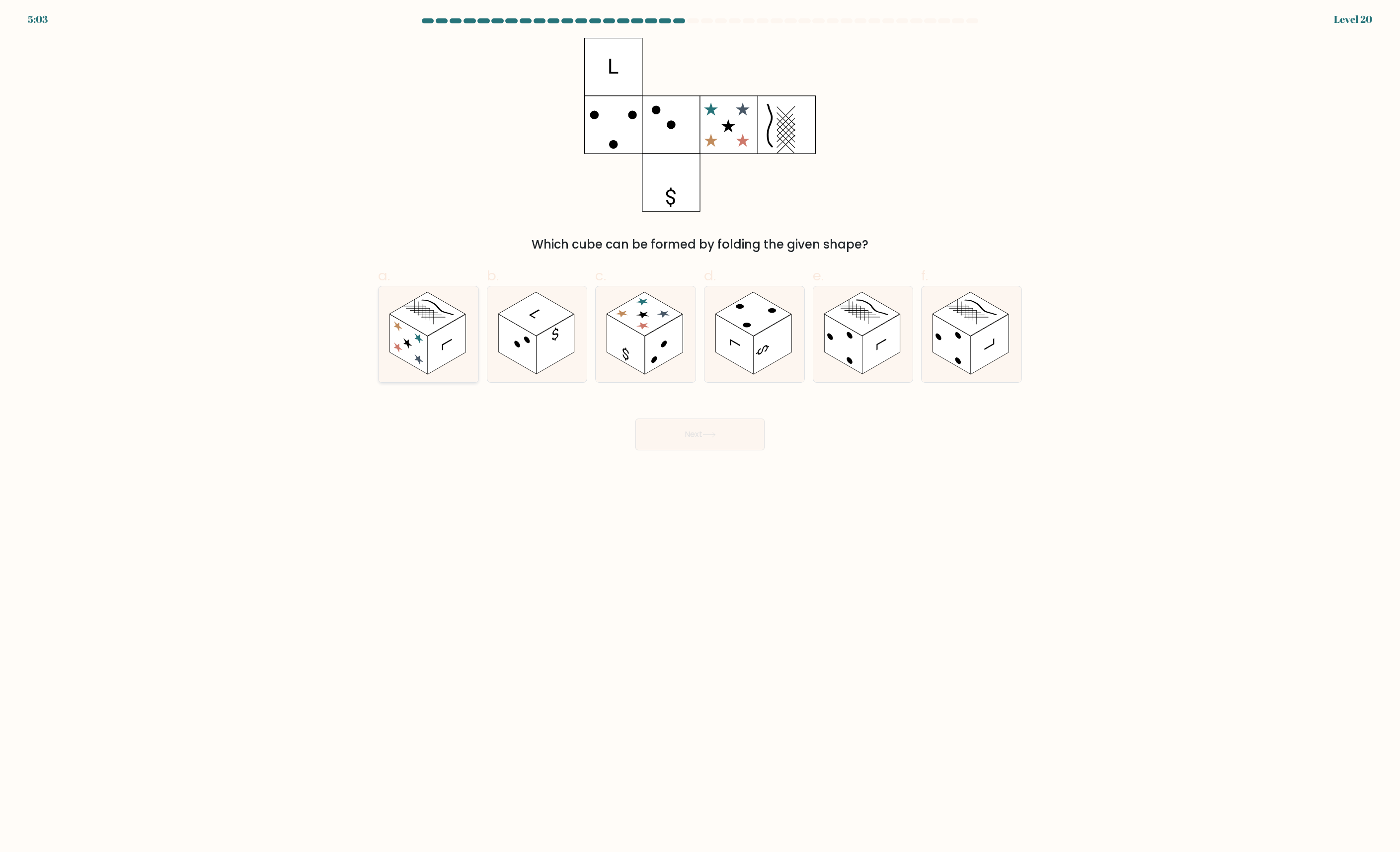
click at [447, 352] on rect at bounding box center [446, 344] width 38 height 61
click at [700, 426] on input "a." at bounding box center [700, 428] width 1 height 6
radio input "true"
click at [892, 345] on rect at bounding box center [881, 344] width 38 height 61
click at [700, 426] on input "e." at bounding box center [700, 428] width 1 height 6
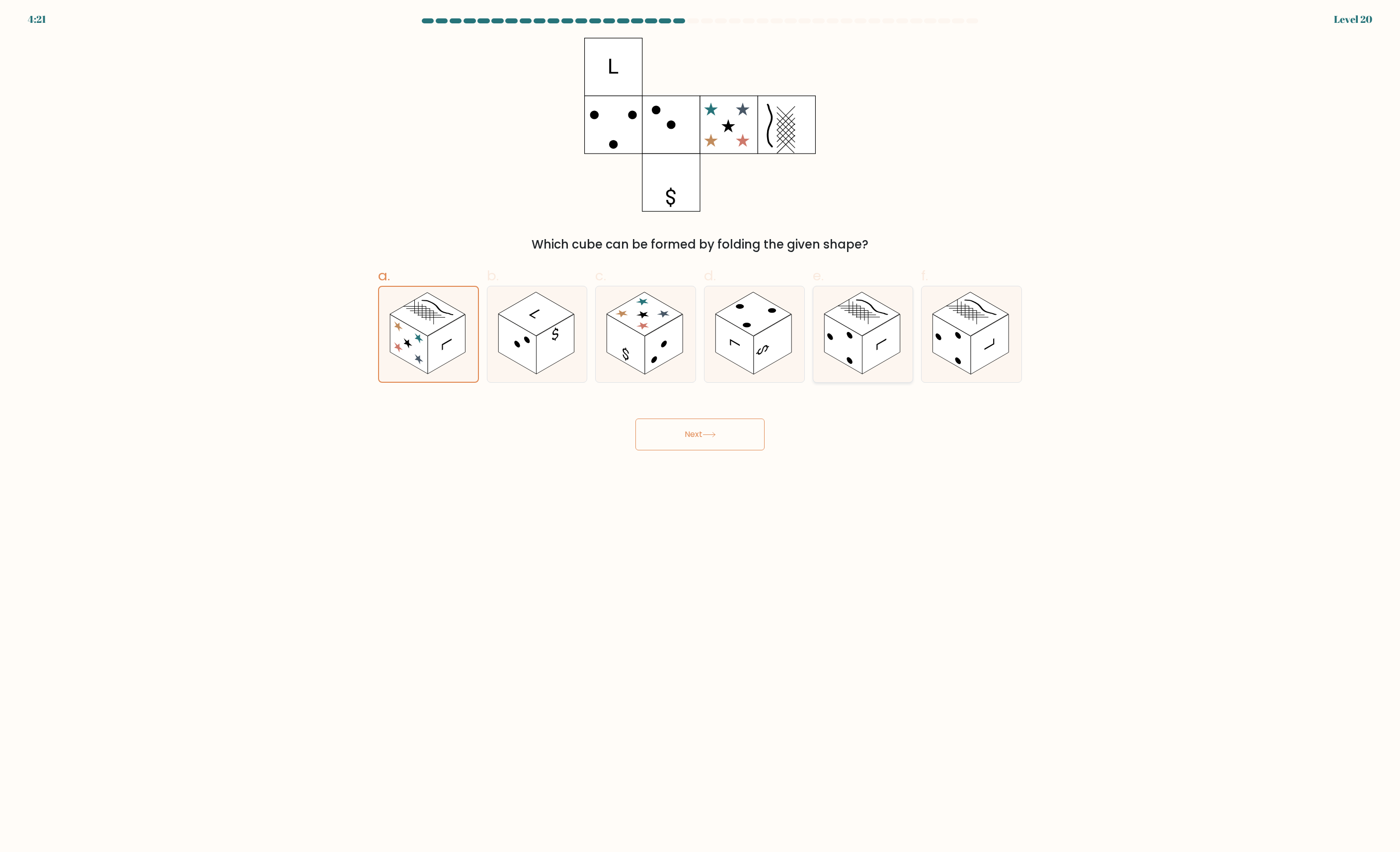
radio input "true"
click at [704, 440] on button "Next" at bounding box center [699, 434] width 129 height 32
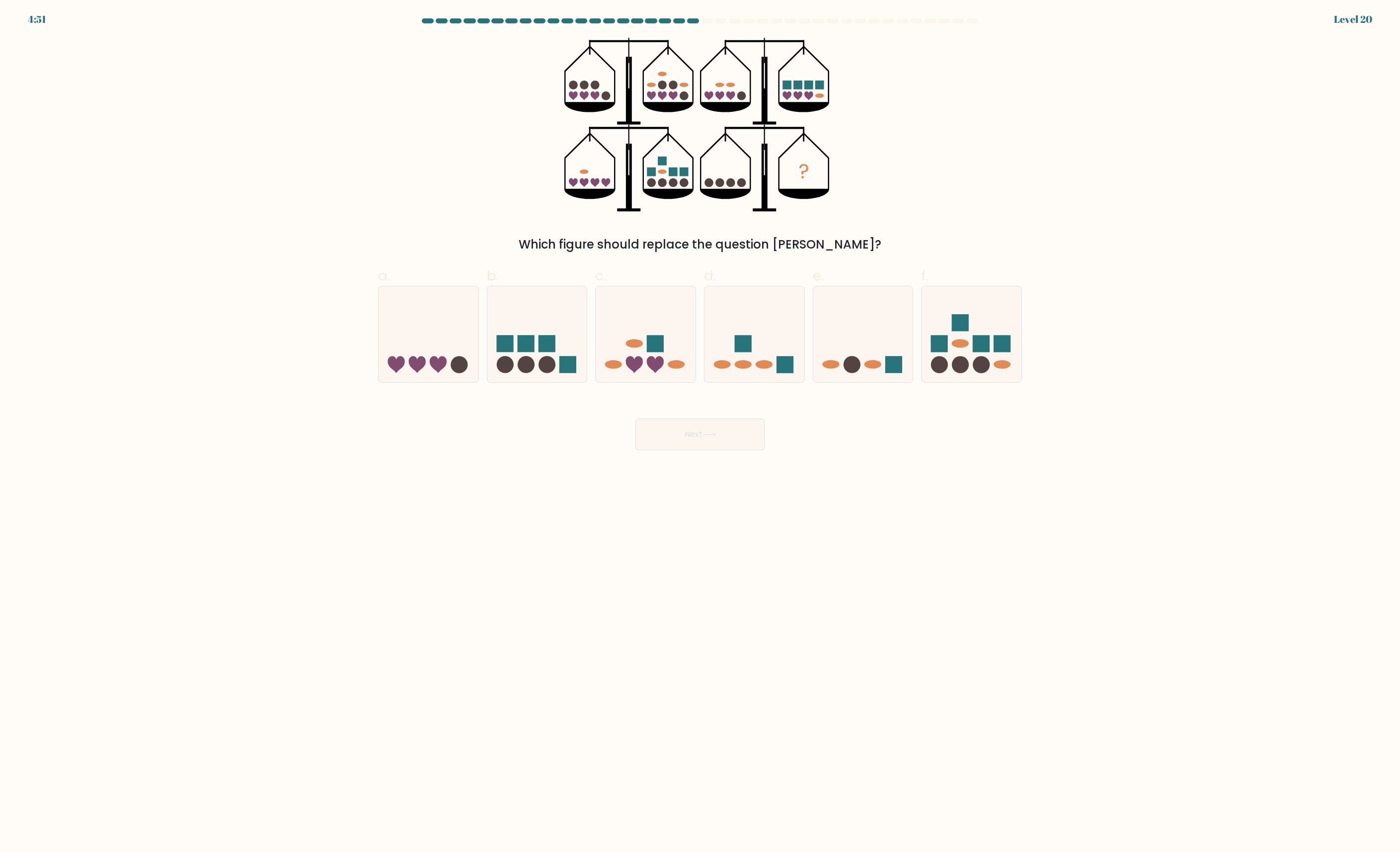
drag, startPoint x: 765, startPoint y: 347, endPoint x: 737, endPoint y: 427, distance: 84.8
click at [765, 348] on icon at bounding box center [754, 333] width 100 height 82
click at [700, 426] on input "d." at bounding box center [700, 428] width 1 height 6
radio input "true"
click at [735, 431] on button "Next" at bounding box center [699, 434] width 129 height 32
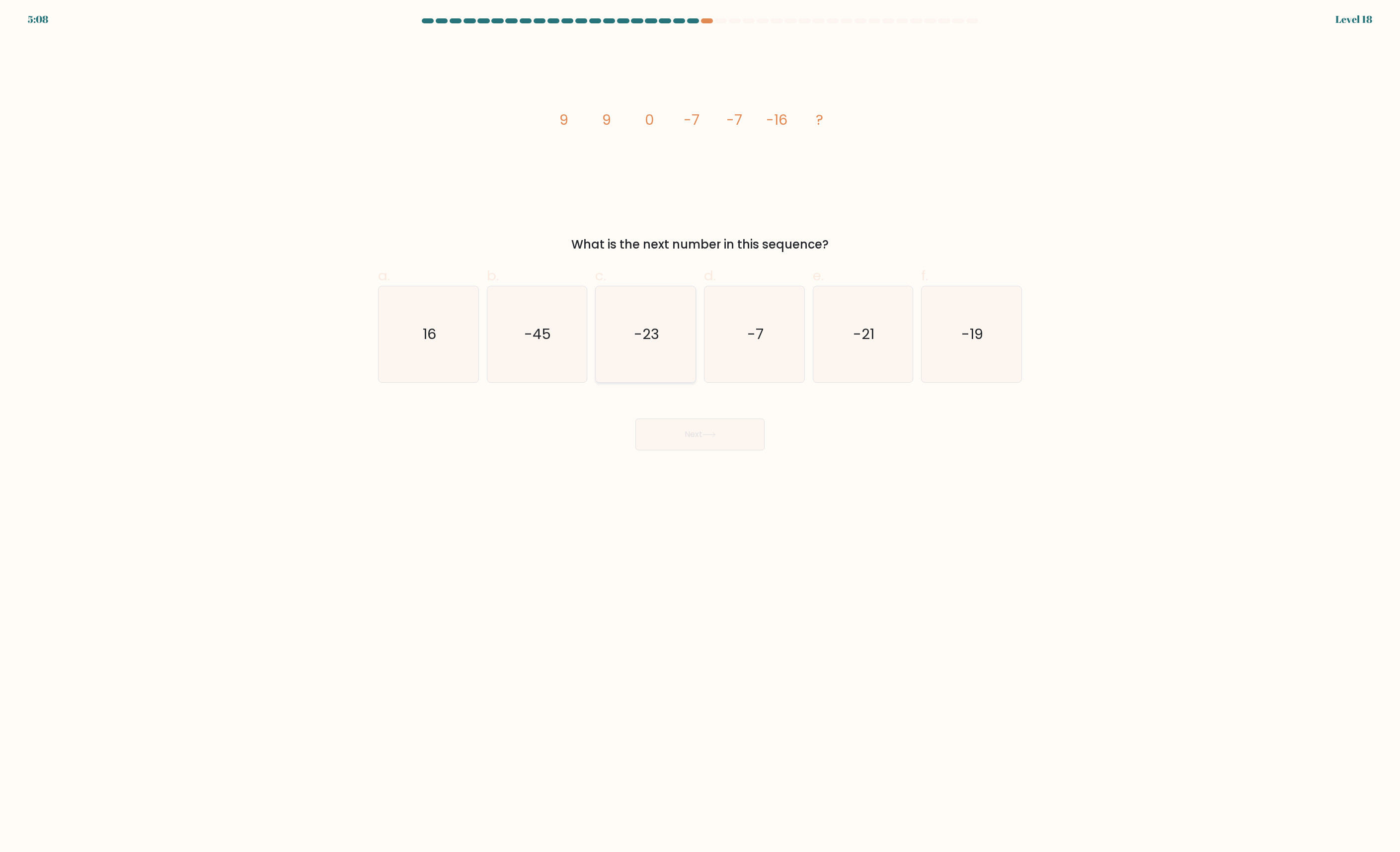
click at [658, 365] on icon "-23" at bounding box center [646, 334] width 96 height 96
click at [700, 426] on input "c. -23" at bounding box center [700, 428] width 1 height 6
radio input "true"
click at [723, 444] on button "Next" at bounding box center [699, 434] width 129 height 32
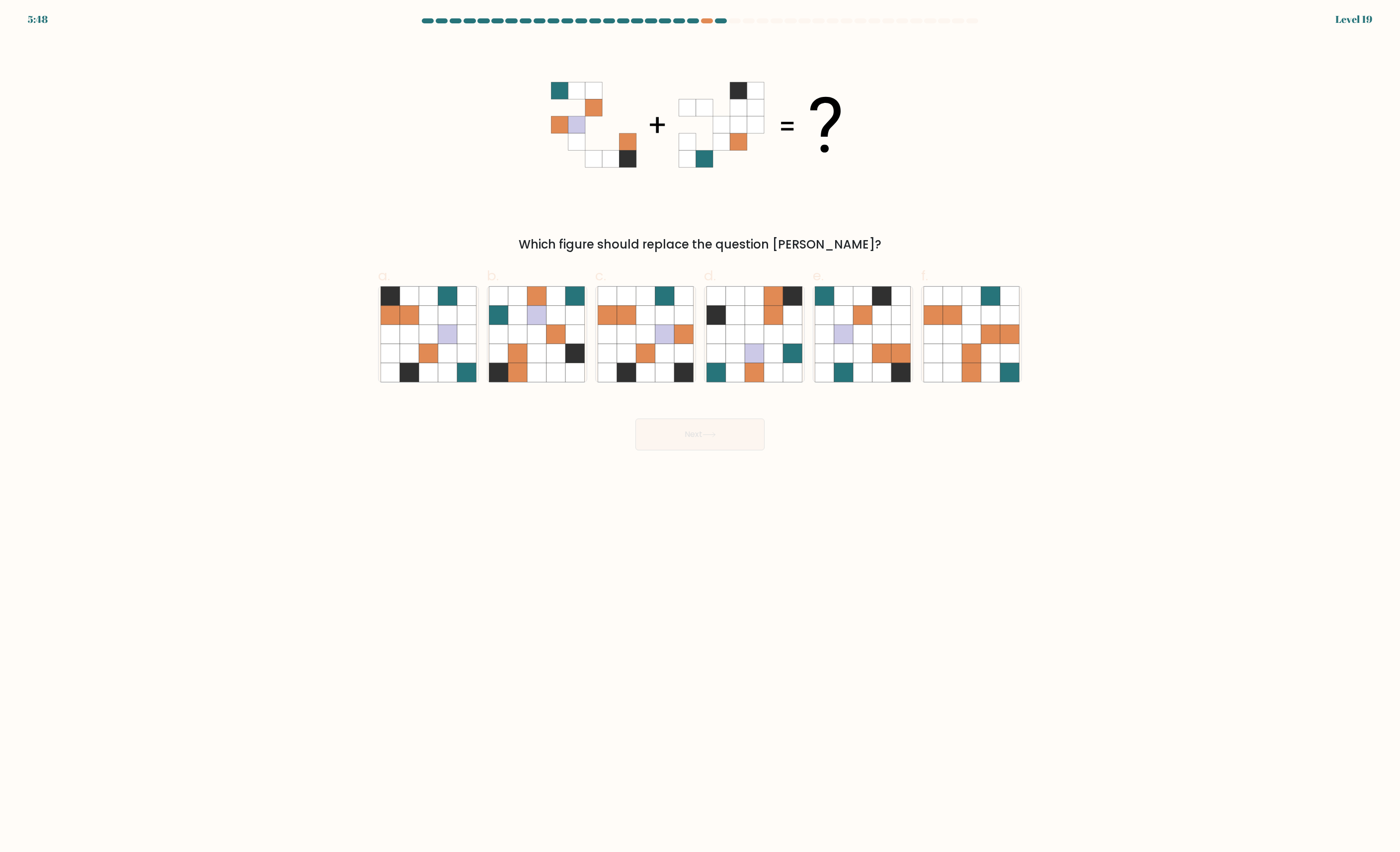
click at [913, 347] on div "e." at bounding box center [863, 324] width 108 height 117
click at [856, 358] on icon at bounding box center [863, 353] width 19 height 19
click at [700, 426] on input "e." at bounding box center [700, 428] width 1 height 6
radio input "true"
click at [735, 404] on div "Next" at bounding box center [700, 423] width 656 height 56
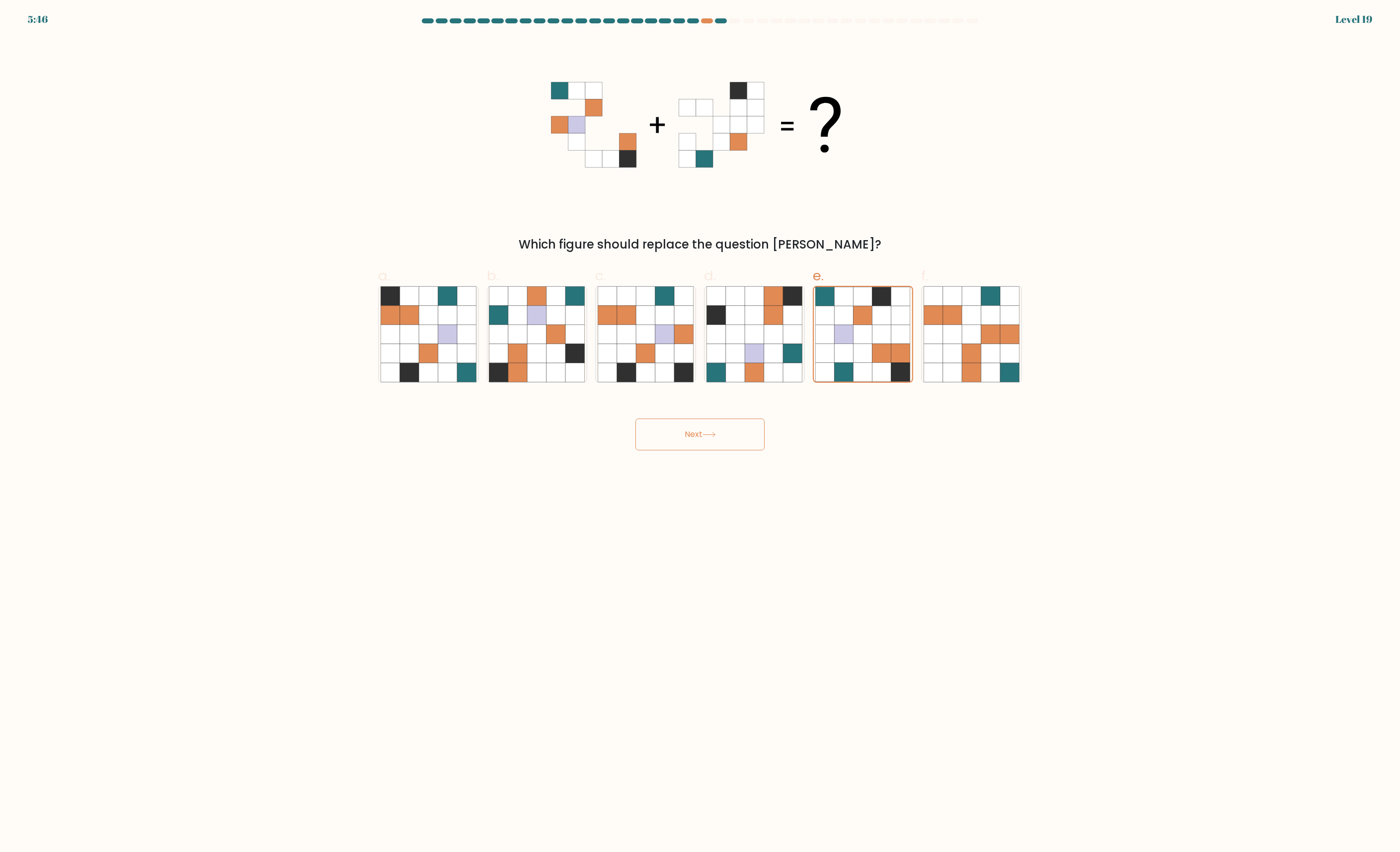
click at [734, 425] on button "Next" at bounding box center [699, 434] width 129 height 32
